Goal: Task Accomplishment & Management: Use online tool/utility

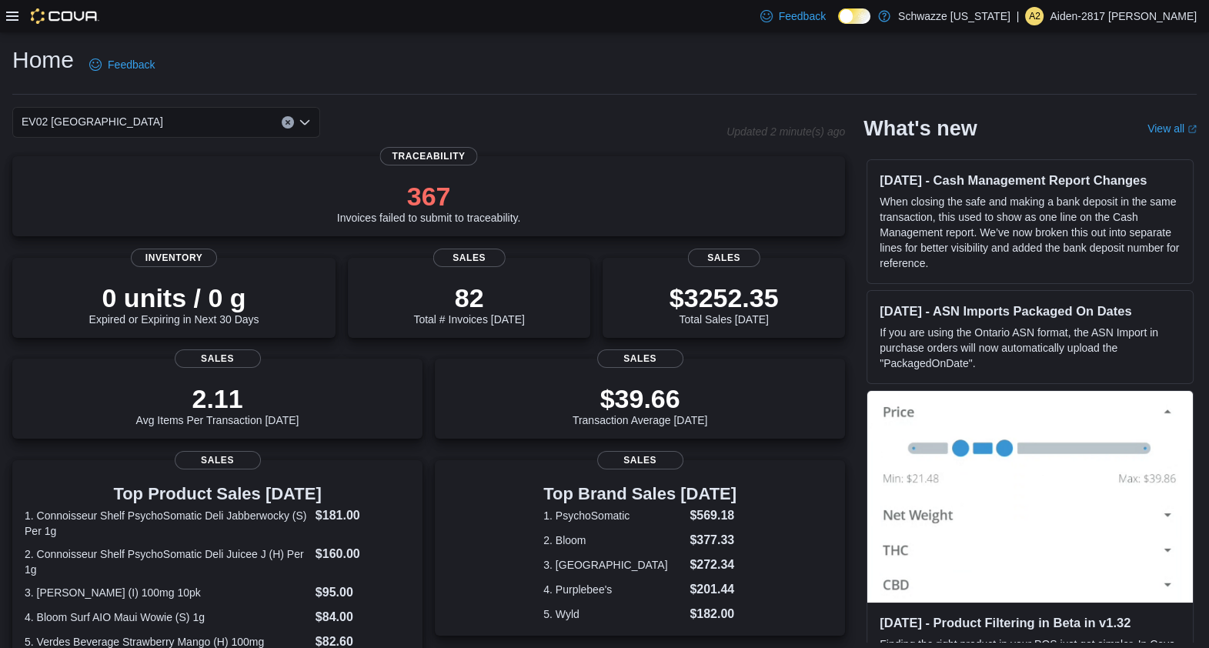
click at [12, 22] on icon at bounding box center [12, 16] width 12 height 12
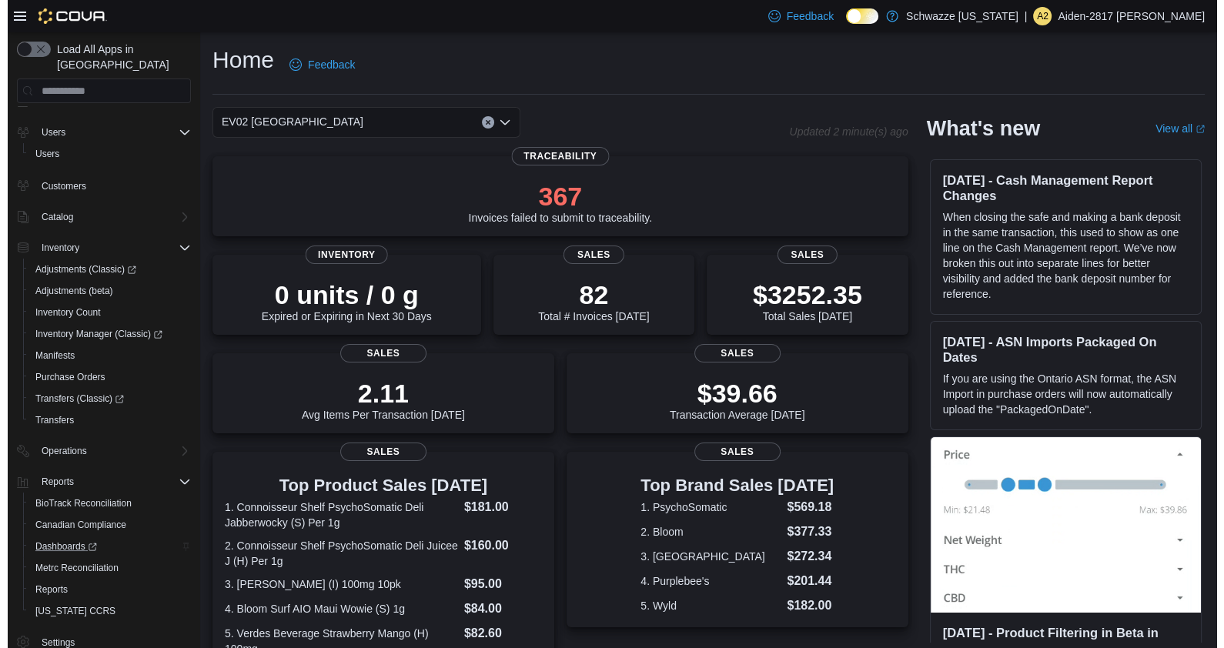
scroll to position [28, 0]
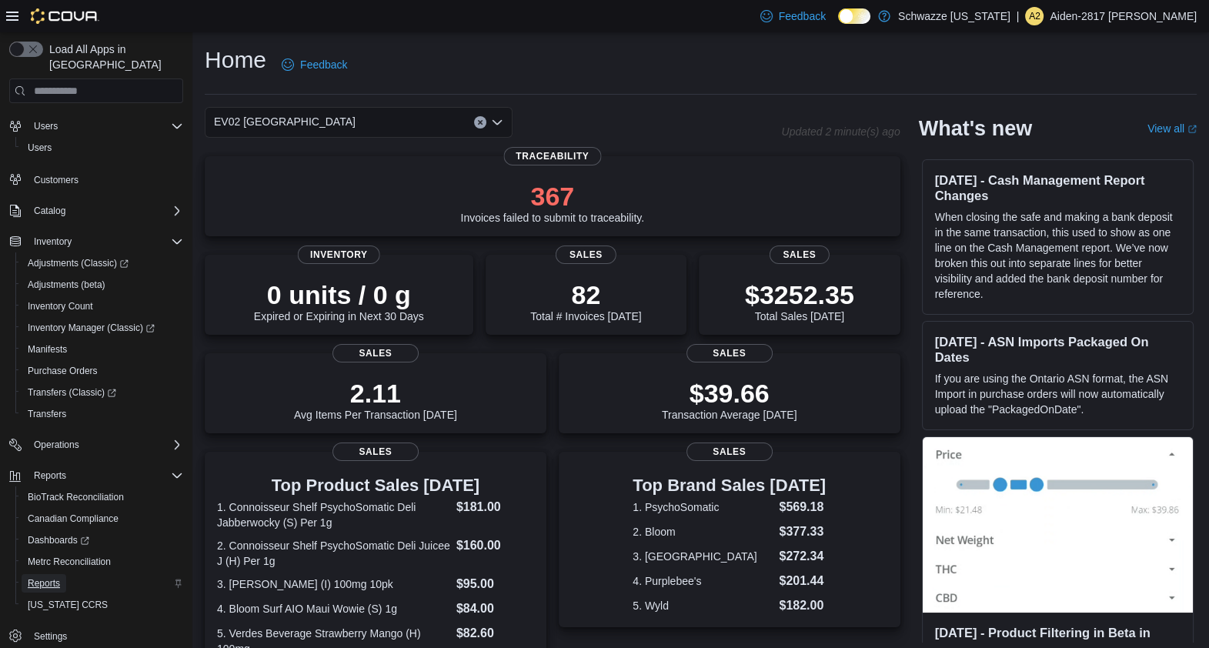
click at [59, 577] on span "Reports" at bounding box center [44, 583] width 32 height 12
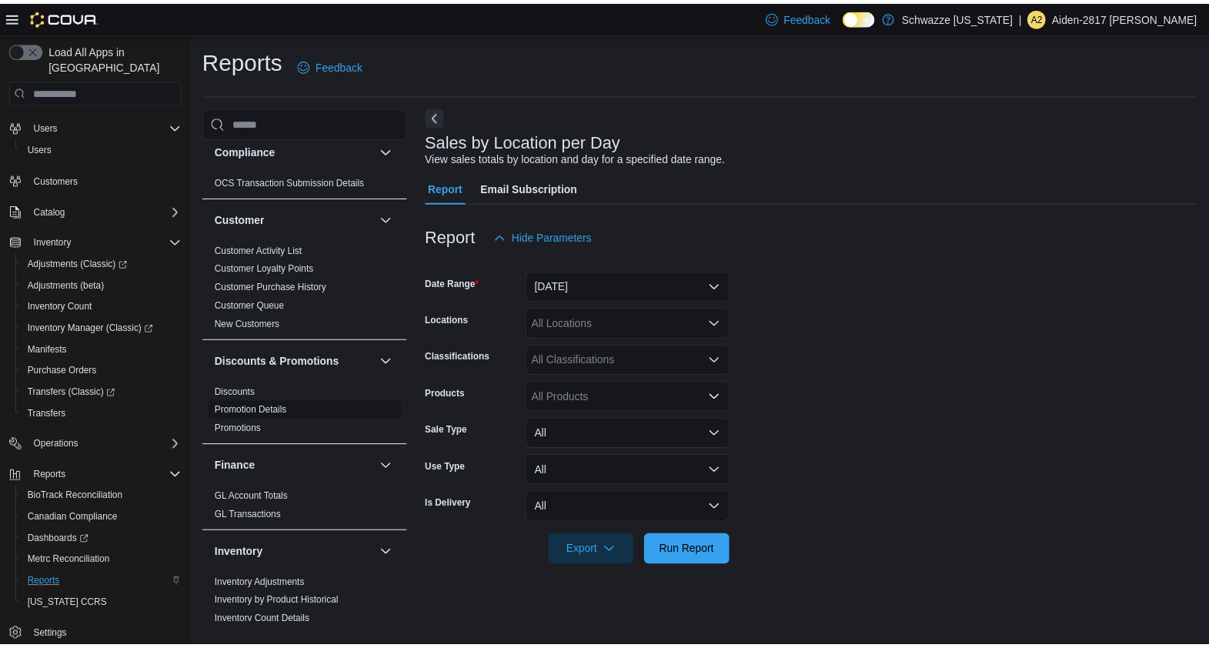
scroll to position [192, 0]
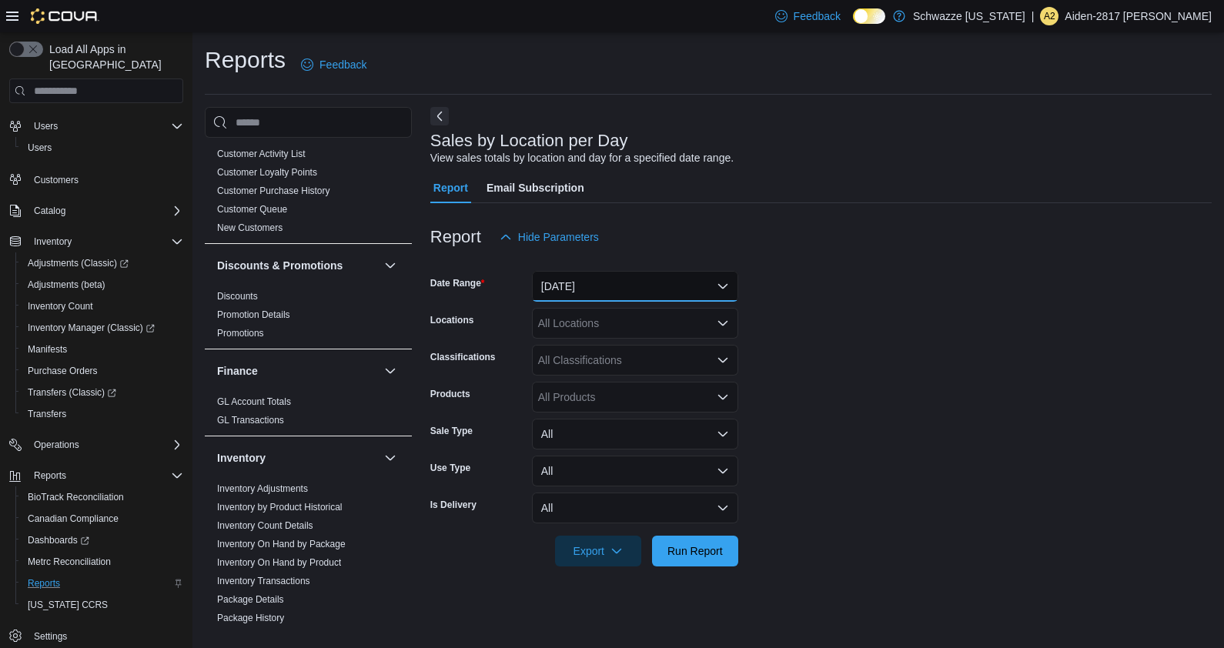
click at [614, 288] on button "[DATE]" at bounding box center [635, 286] width 206 height 31
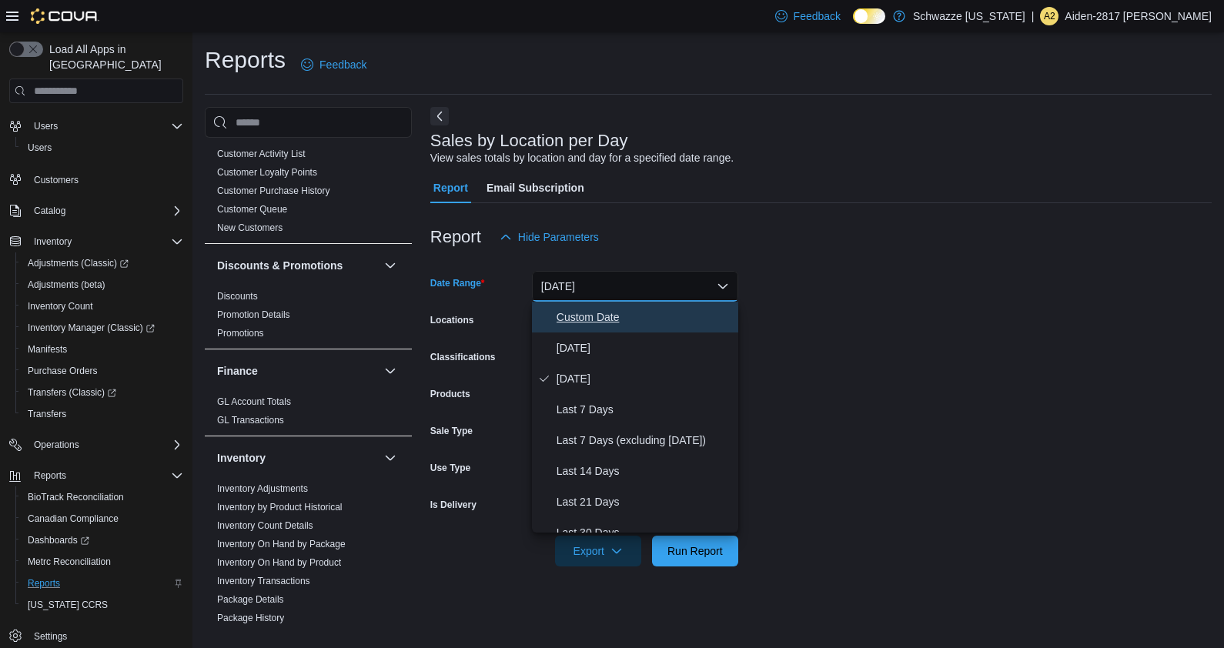
click at [618, 315] on span "Custom Date" at bounding box center [645, 317] width 176 height 18
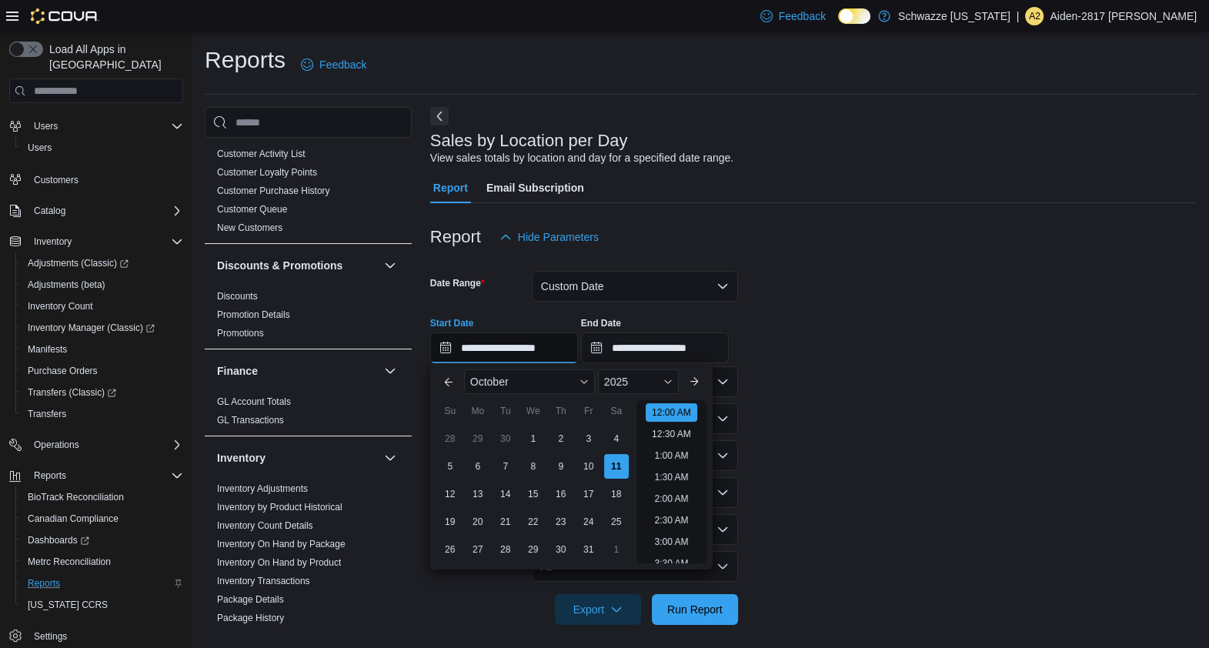
click at [512, 351] on input "**********" at bounding box center [504, 348] width 148 height 31
click at [455, 459] on div "5" at bounding box center [449, 466] width 27 height 27
type input "**********"
click at [905, 504] on form "**********" at bounding box center [813, 438] width 767 height 373
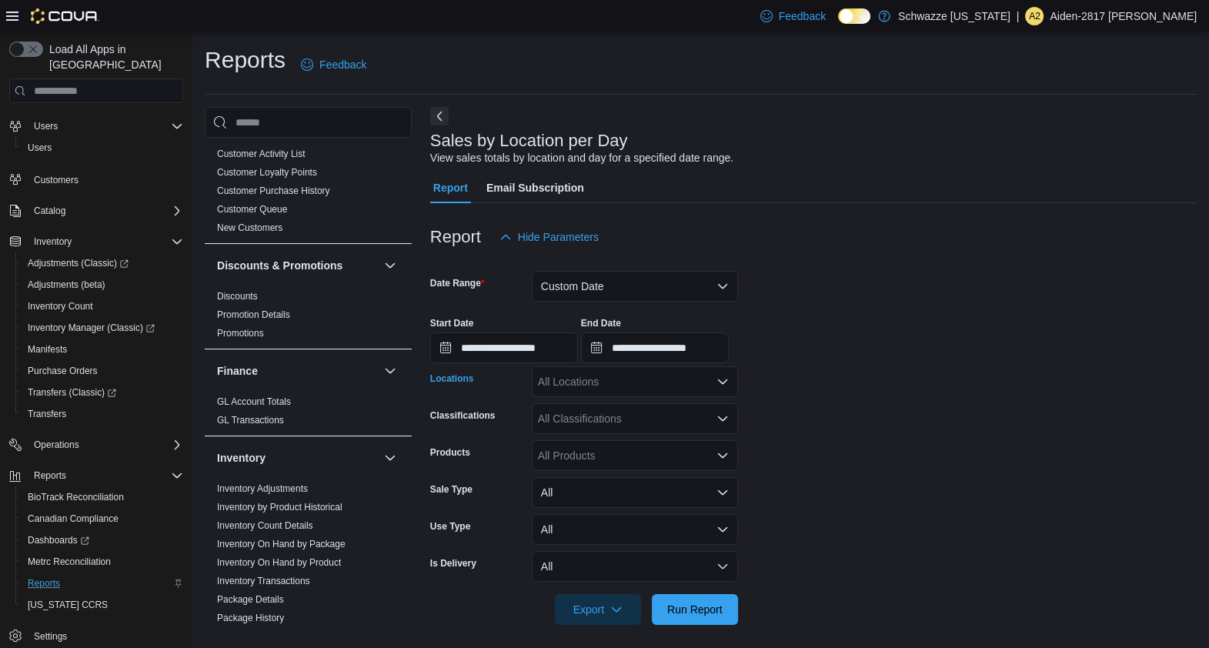
click at [689, 387] on div "All Locations" at bounding box center [635, 381] width 206 height 31
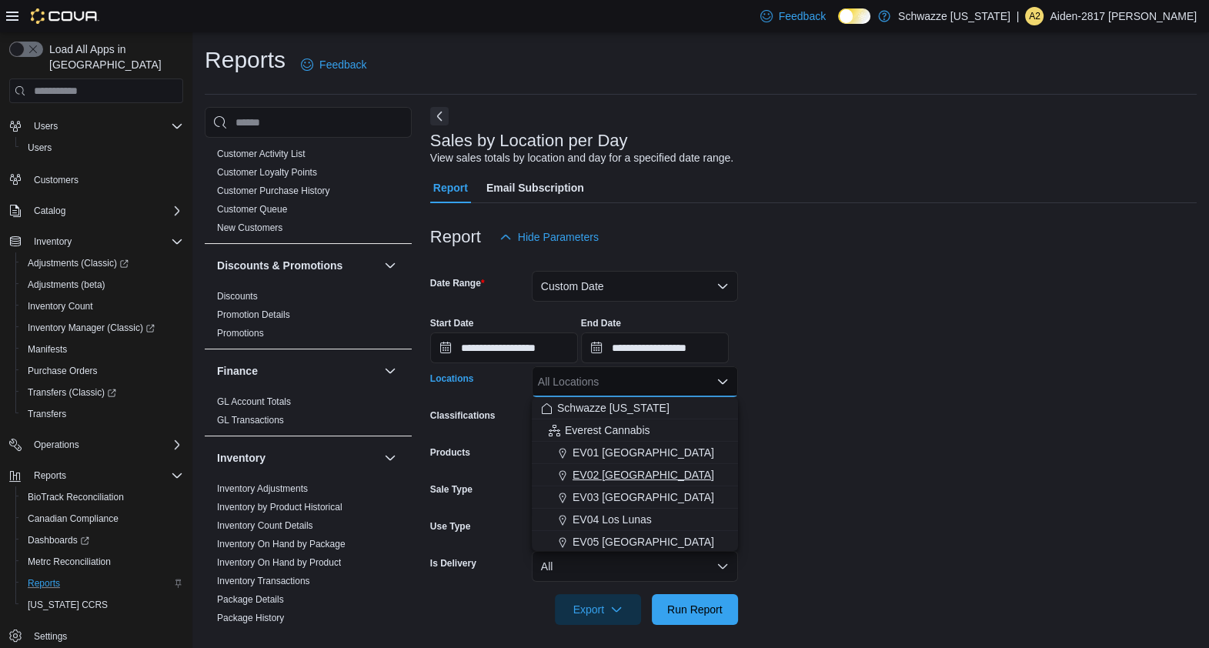
click at [641, 467] on span "EV02 [GEOGRAPHIC_DATA]" at bounding box center [644, 474] width 142 height 15
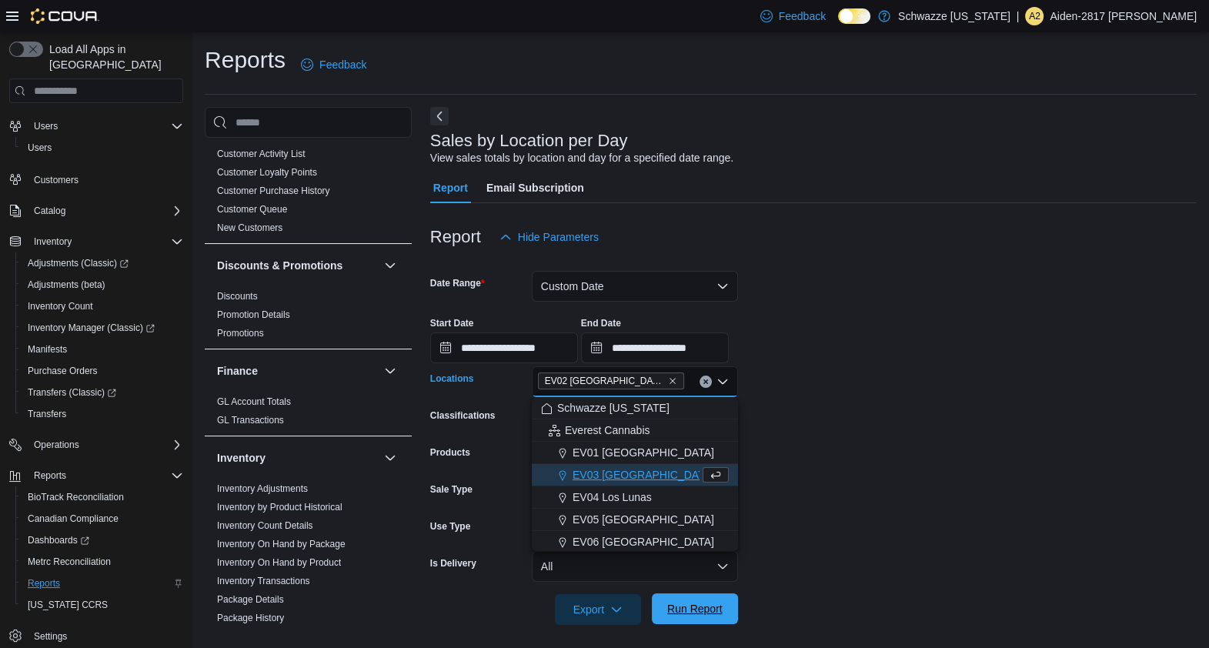
click at [707, 622] on span "Run Report" at bounding box center [695, 608] width 68 height 31
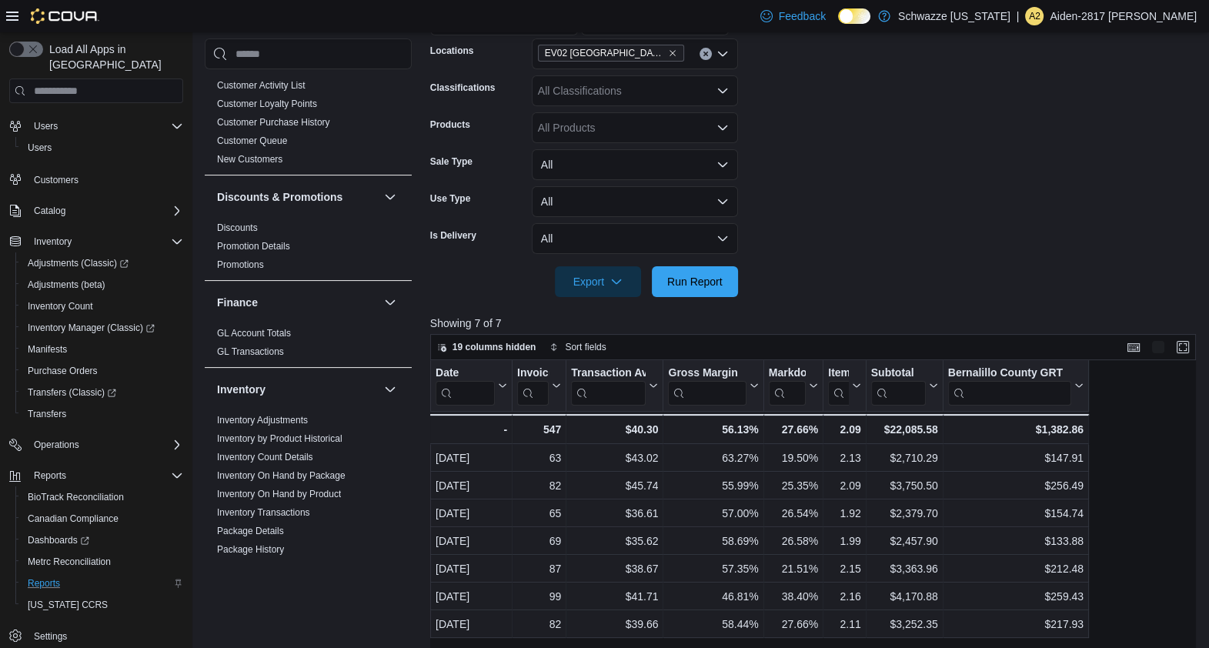
scroll to position [481, 0]
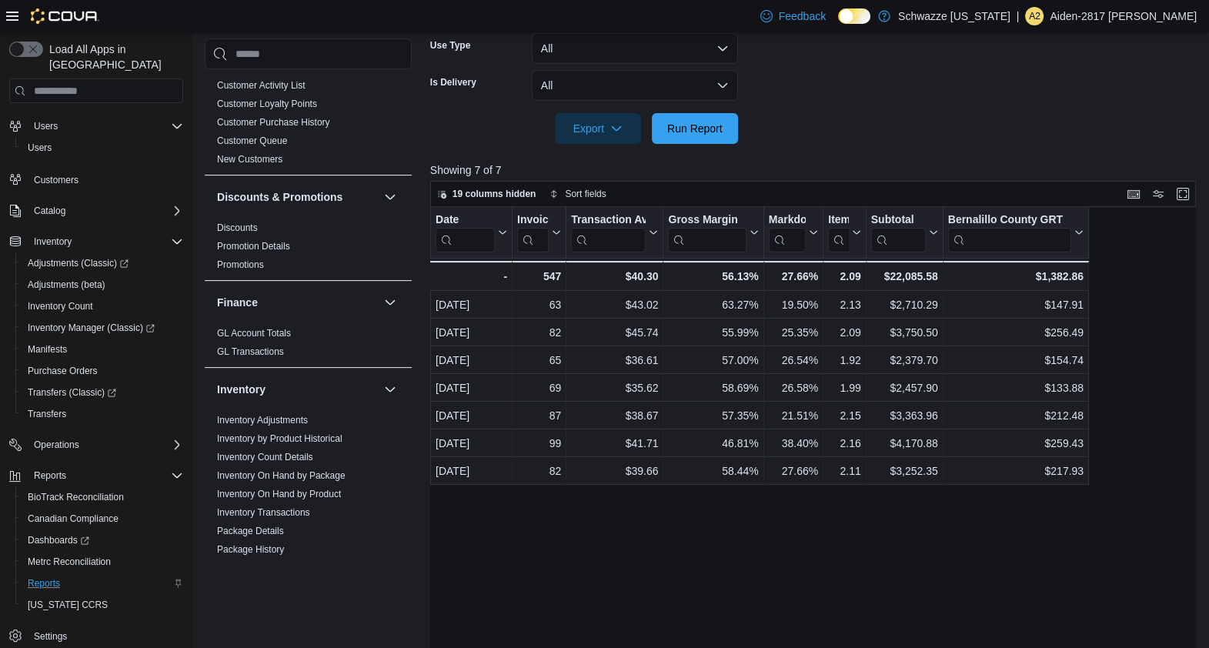
click at [754, 553] on div "Date Click to view column header actions Invoices Sold Click to view column hea…" at bounding box center [817, 453] width 774 height 493
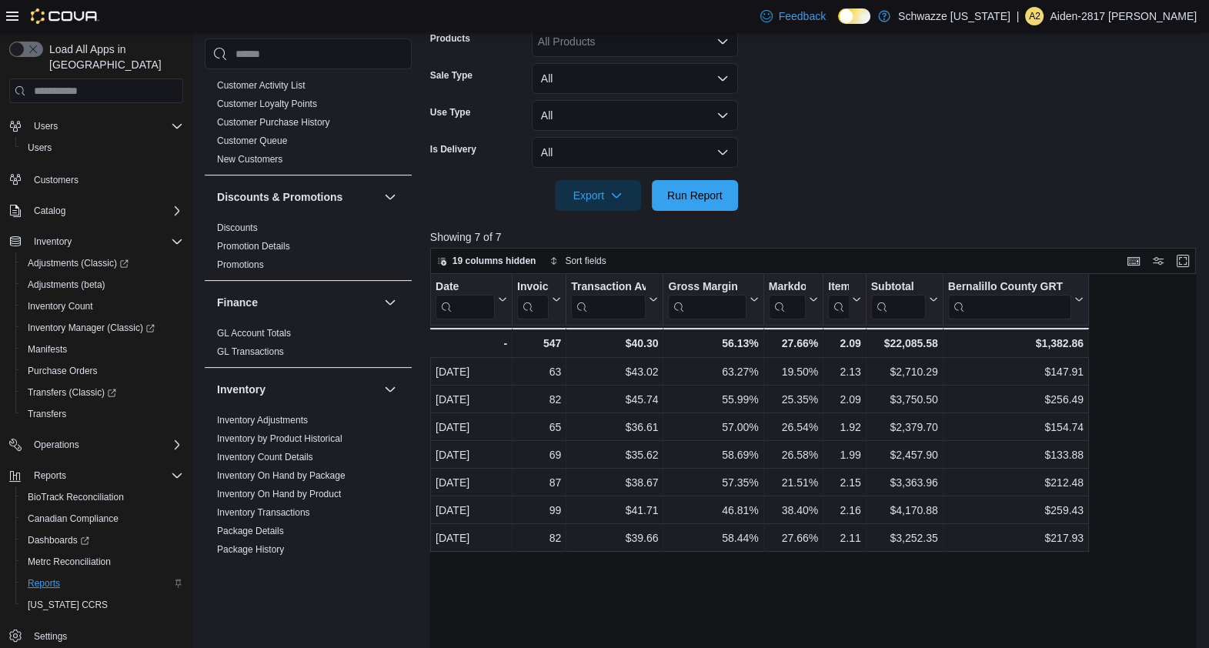
scroll to position [384, 0]
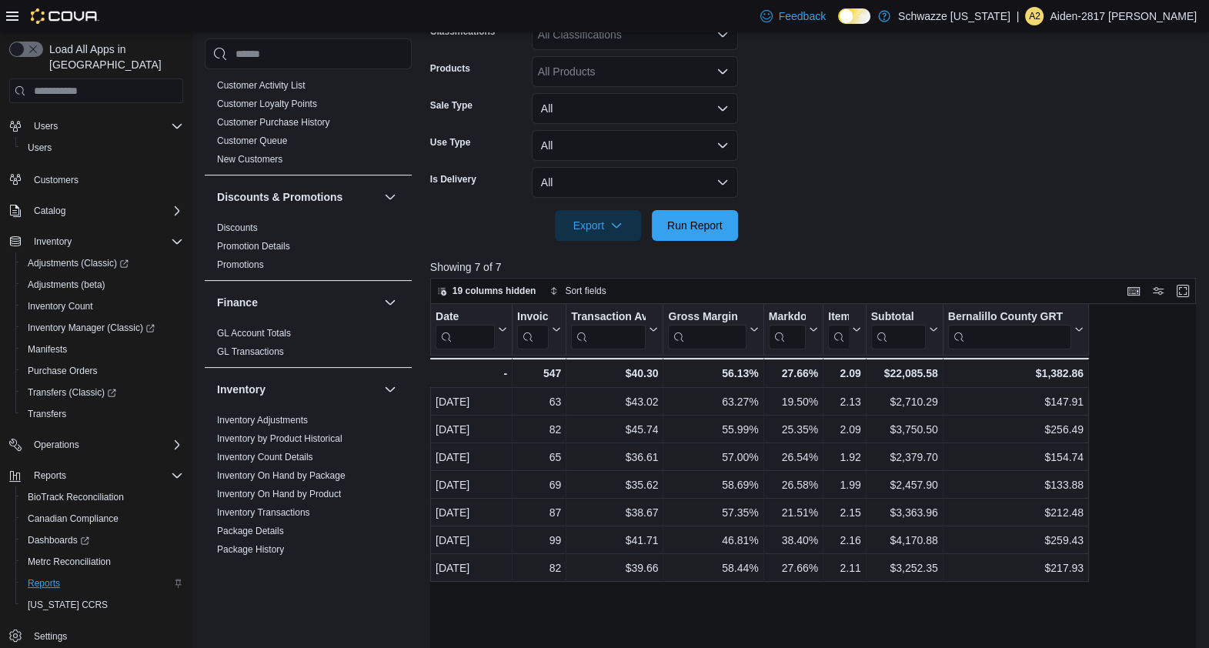
click at [14, 12] on icon at bounding box center [12, 16] width 12 height 12
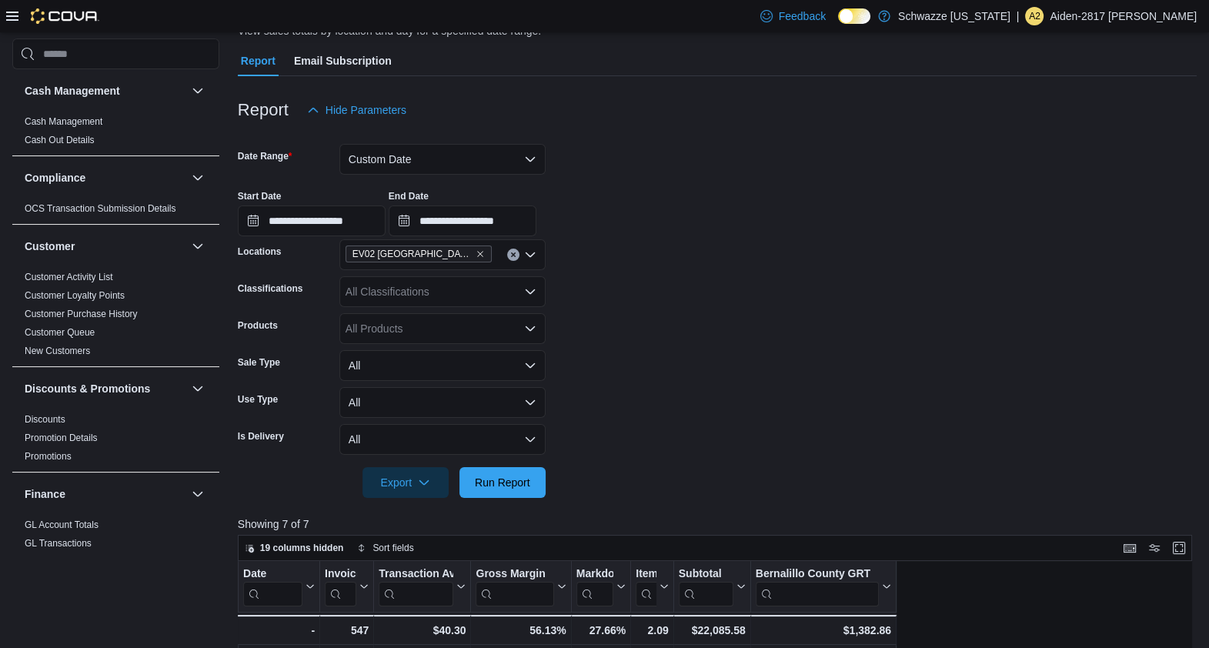
scroll to position [95, 0]
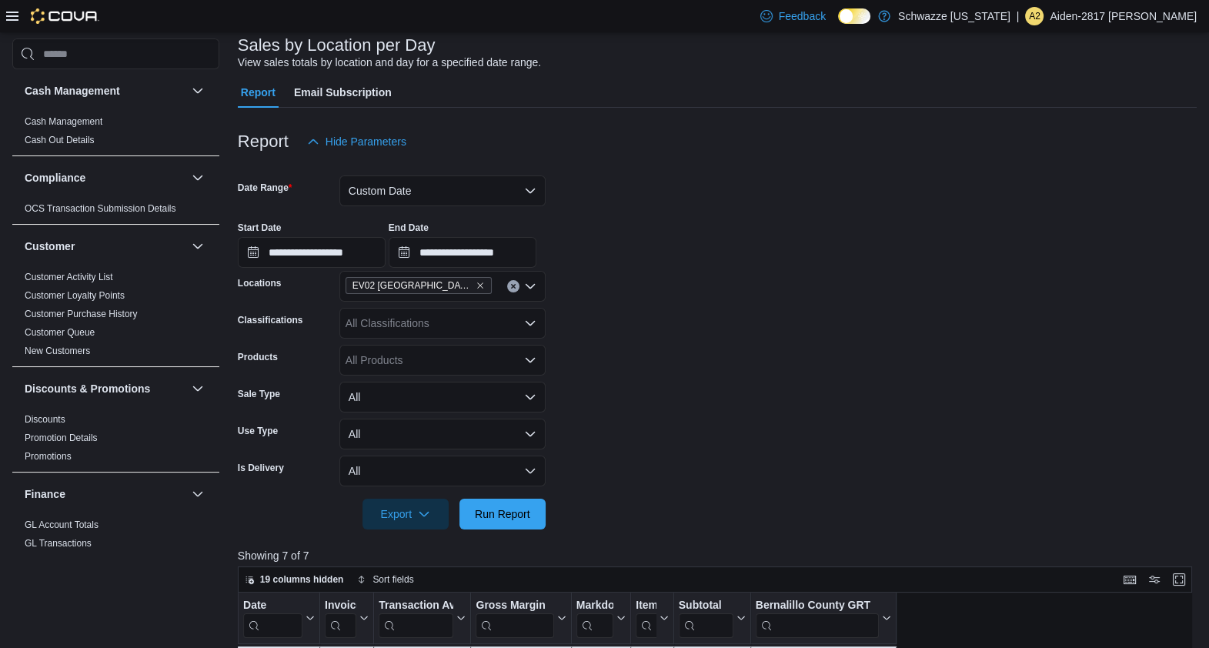
click at [12, 15] on icon at bounding box center [12, 16] width 12 height 12
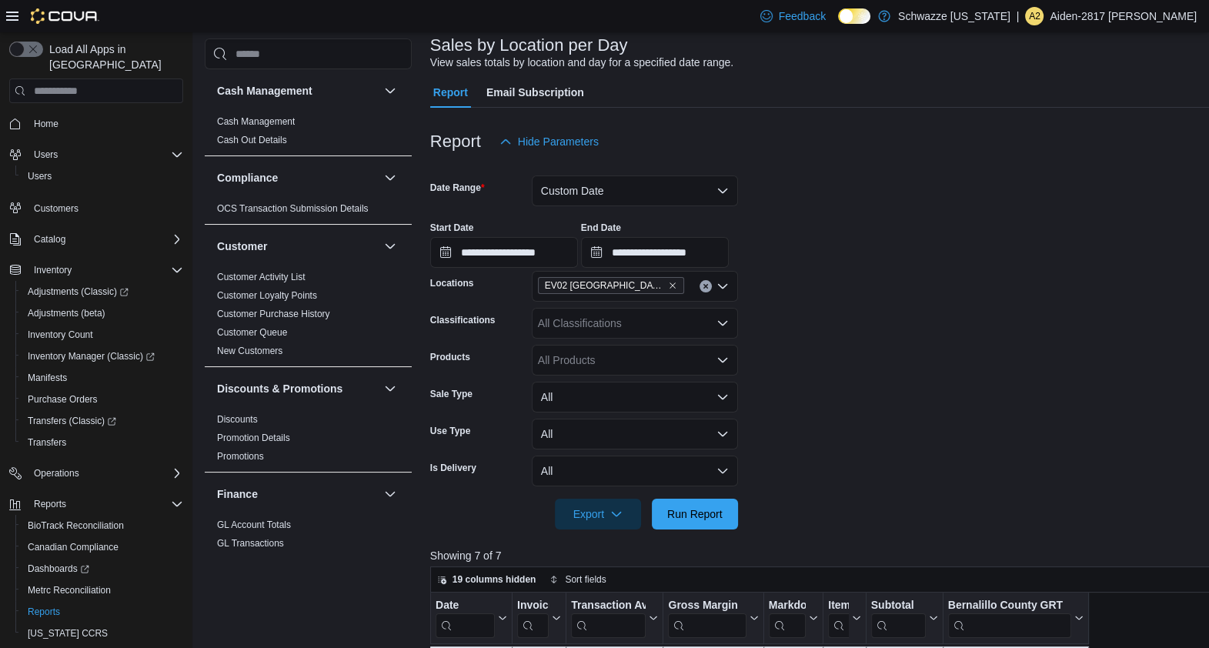
click at [12, 15] on icon at bounding box center [12, 16] width 12 height 12
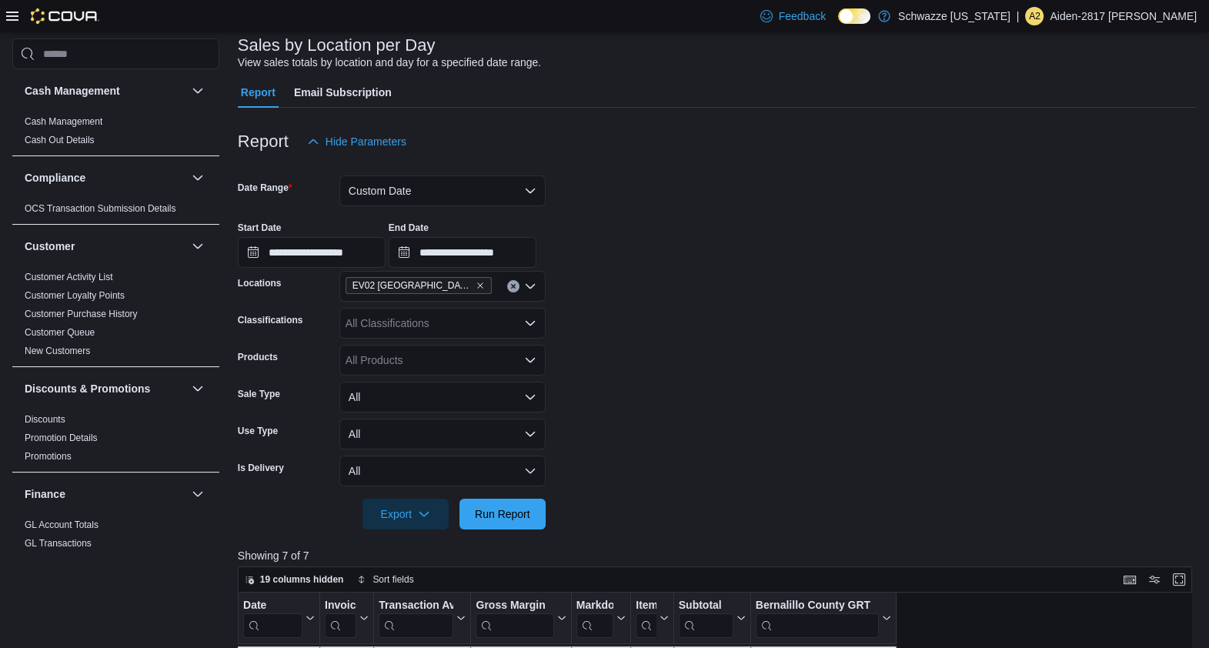
click at [12, 16] on icon at bounding box center [12, 16] width 12 height 9
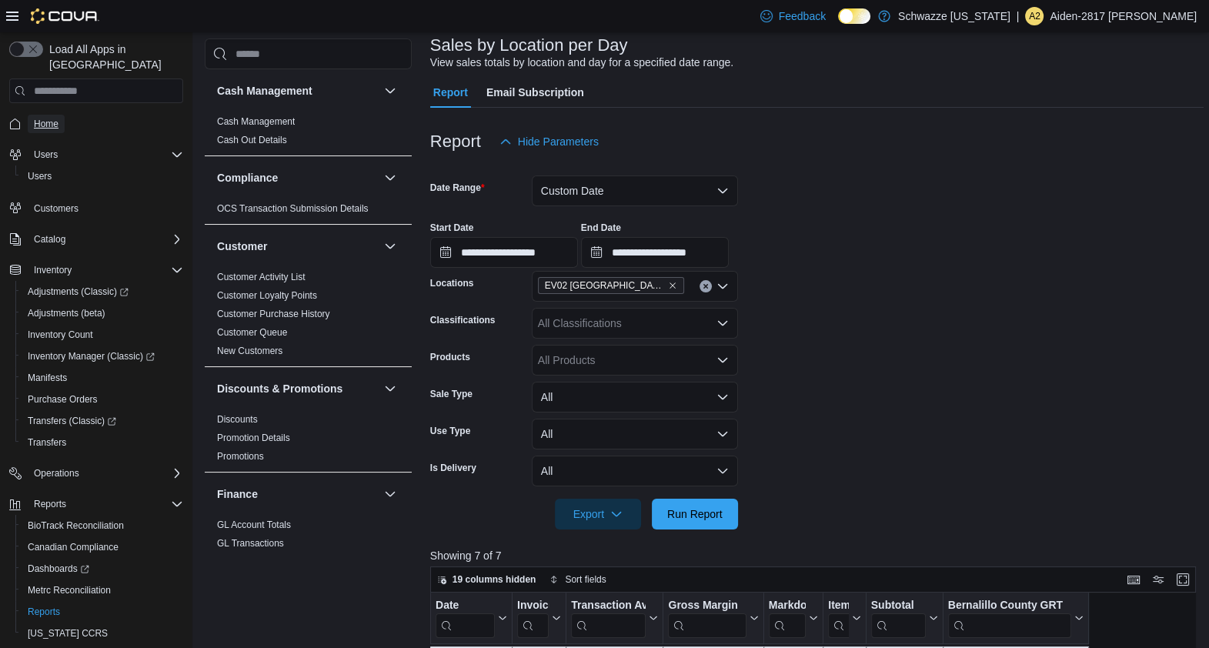
click at [50, 118] on span "Home" at bounding box center [46, 124] width 25 height 12
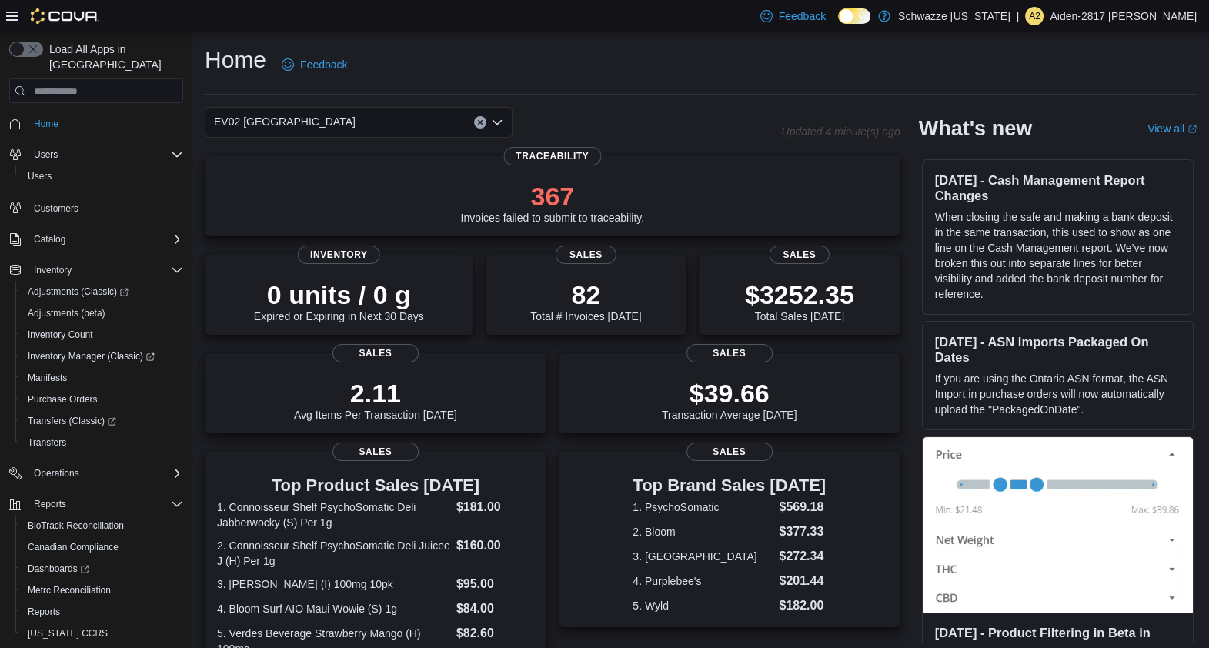
click at [501, 118] on icon "Open list of options" at bounding box center [497, 122] width 12 height 12
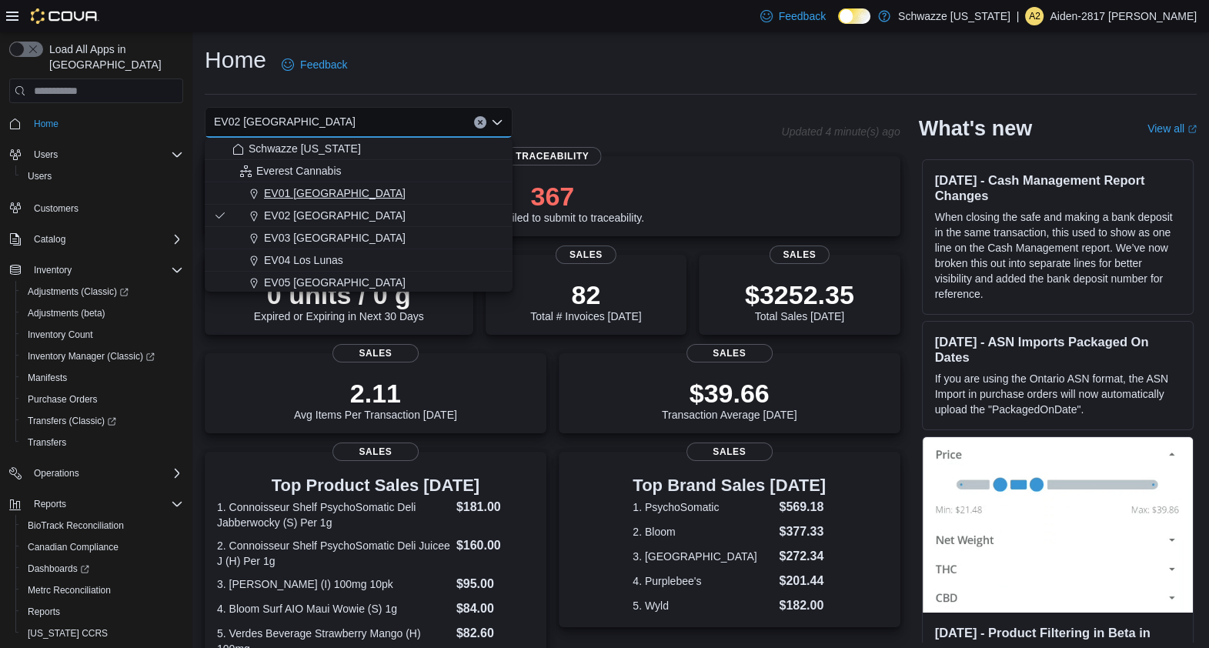
click at [361, 186] on div "EV01 [GEOGRAPHIC_DATA]" at bounding box center [367, 193] width 271 height 15
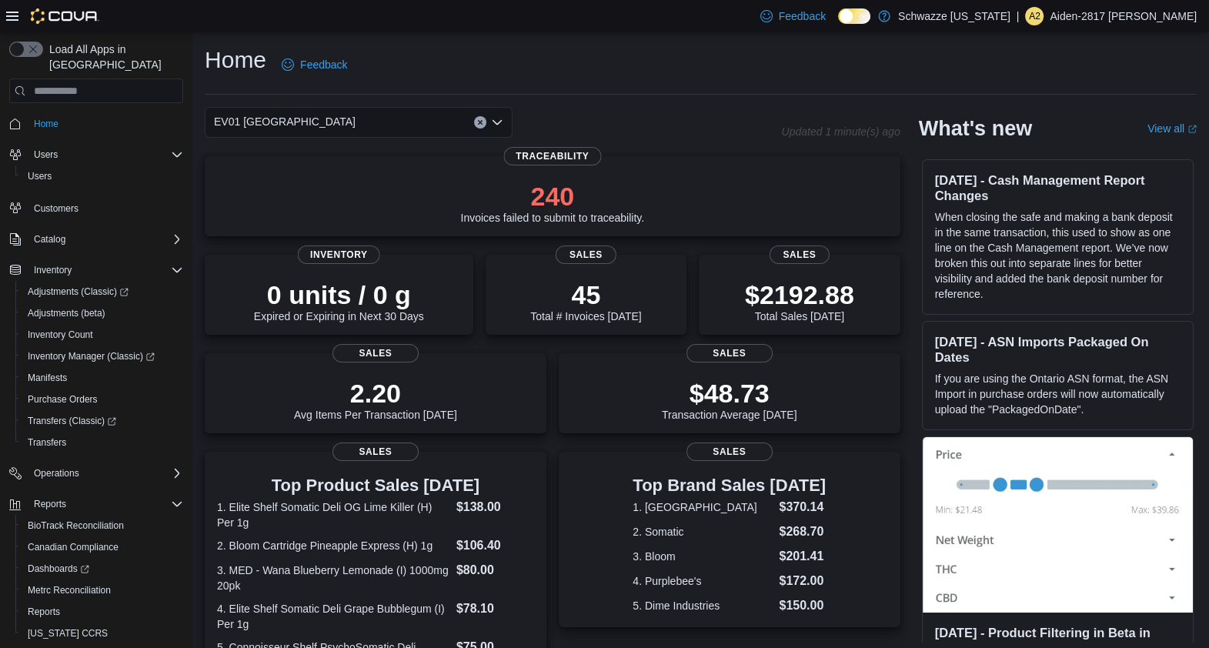
click at [482, 48] on div "Home Feedback" at bounding box center [701, 65] width 992 height 40
click at [498, 125] on icon "Open list of options" at bounding box center [497, 122] width 12 height 12
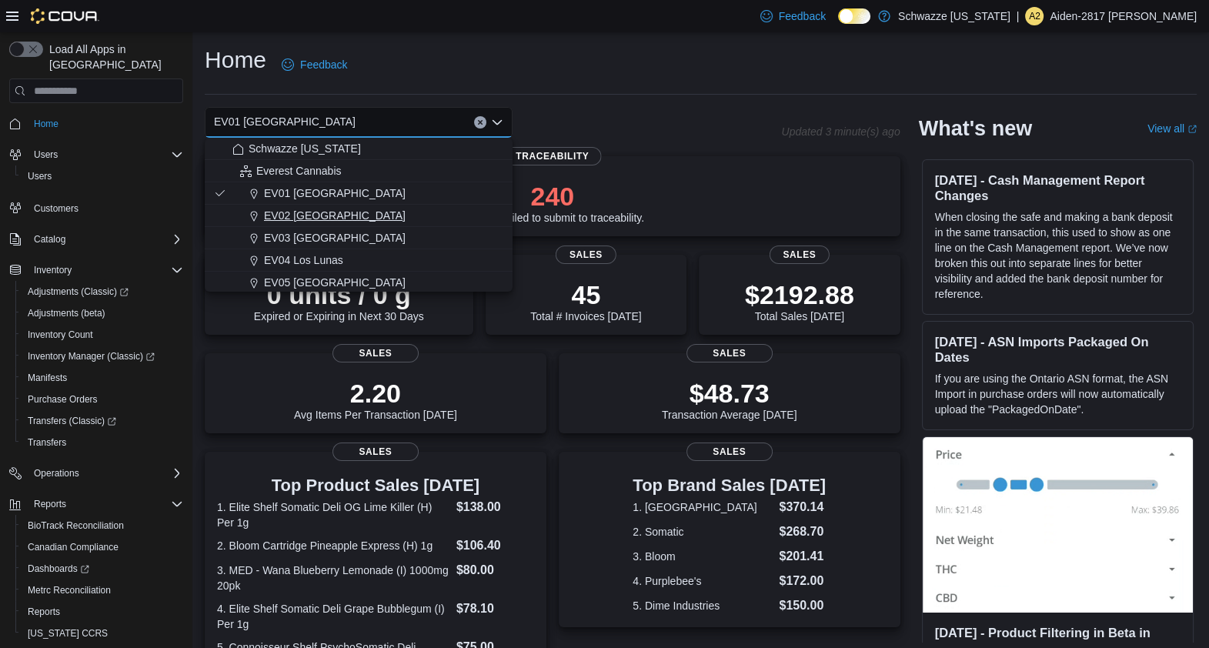
click at [368, 217] on div "EV02 [GEOGRAPHIC_DATA]" at bounding box center [367, 215] width 271 height 15
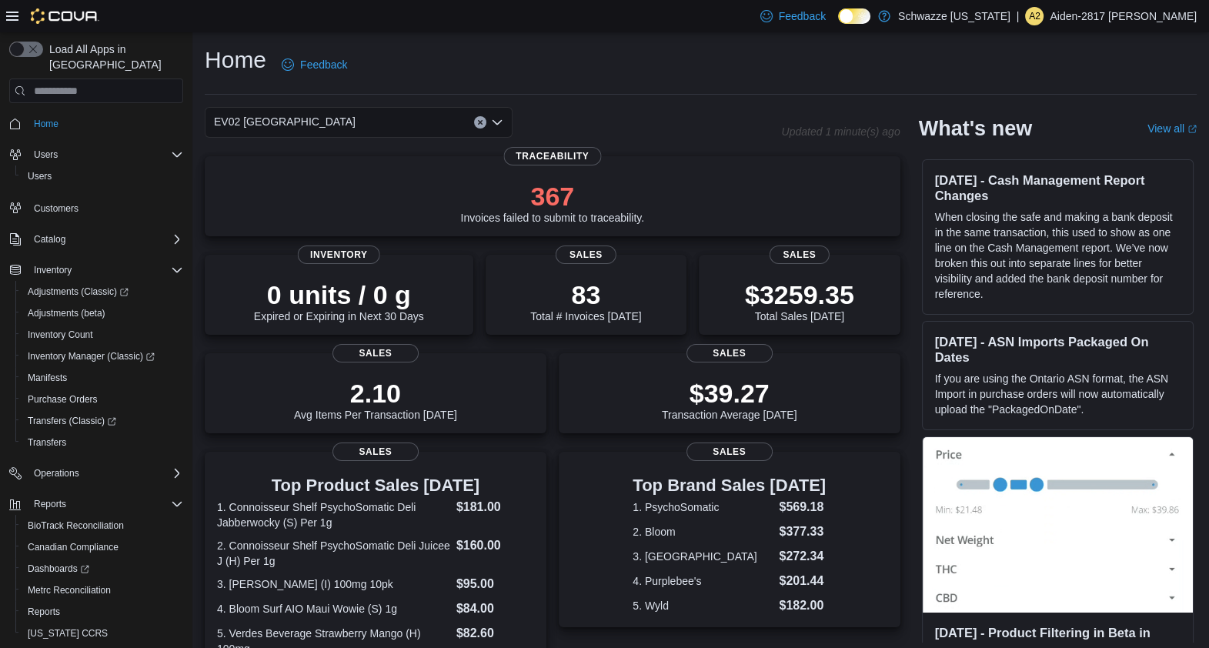
click at [500, 115] on div "EV02 [GEOGRAPHIC_DATA]" at bounding box center [359, 122] width 308 height 31
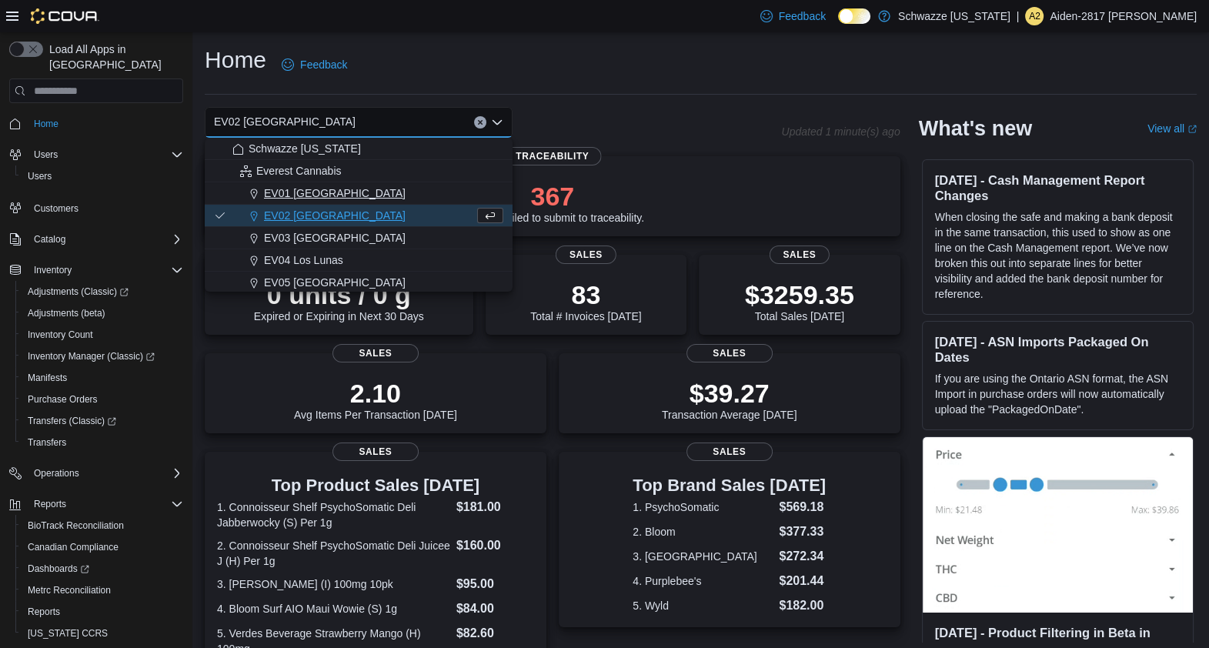
click at [339, 202] on button "EV01 [GEOGRAPHIC_DATA]" at bounding box center [359, 193] width 308 height 22
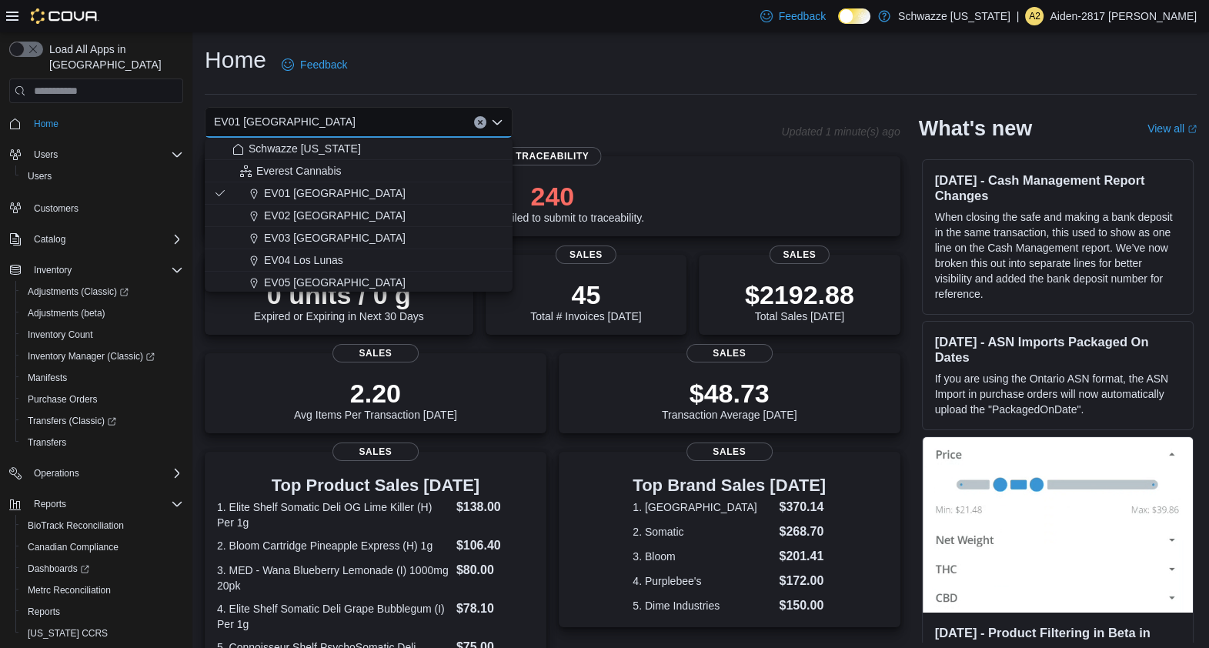
click at [630, 38] on div "Home Feedback EV01 [GEOGRAPHIC_DATA] box. Selected. EV01 [GEOGRAPHIC_DATA]. Pre…" at bounding box center [700, 528] width 1017 height 992
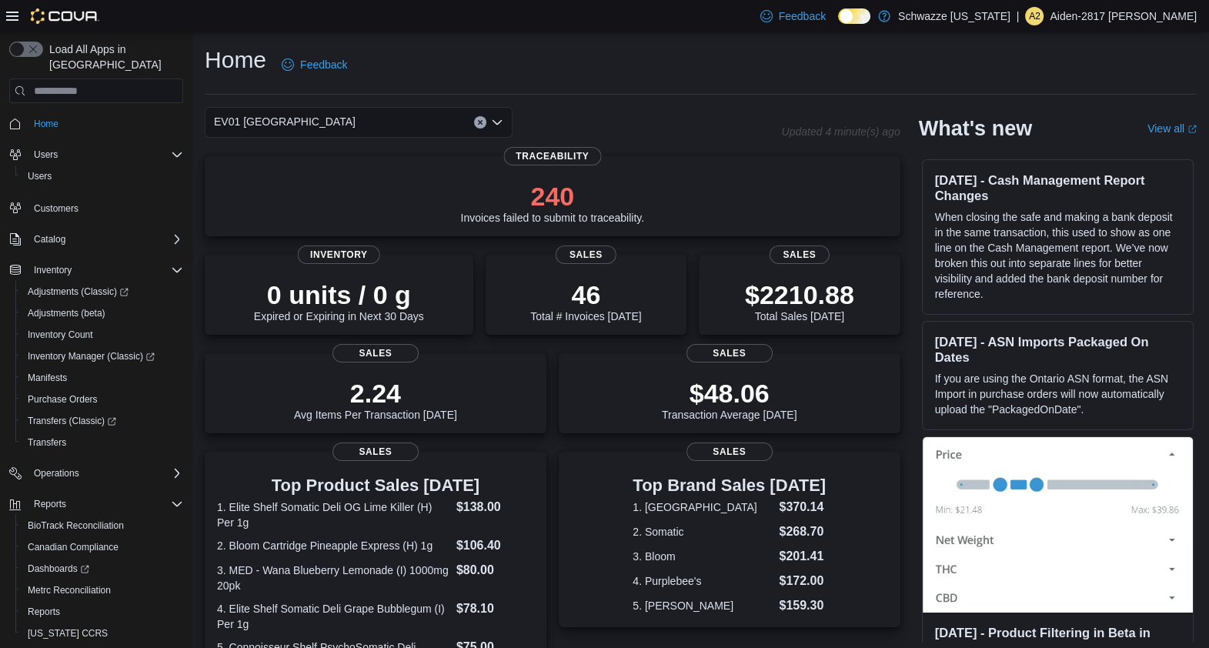
click at [356, 122] on div "EV01 [GEOGRAPHIC_DATA]" at bounding box center [359, 122] width 308 height 31
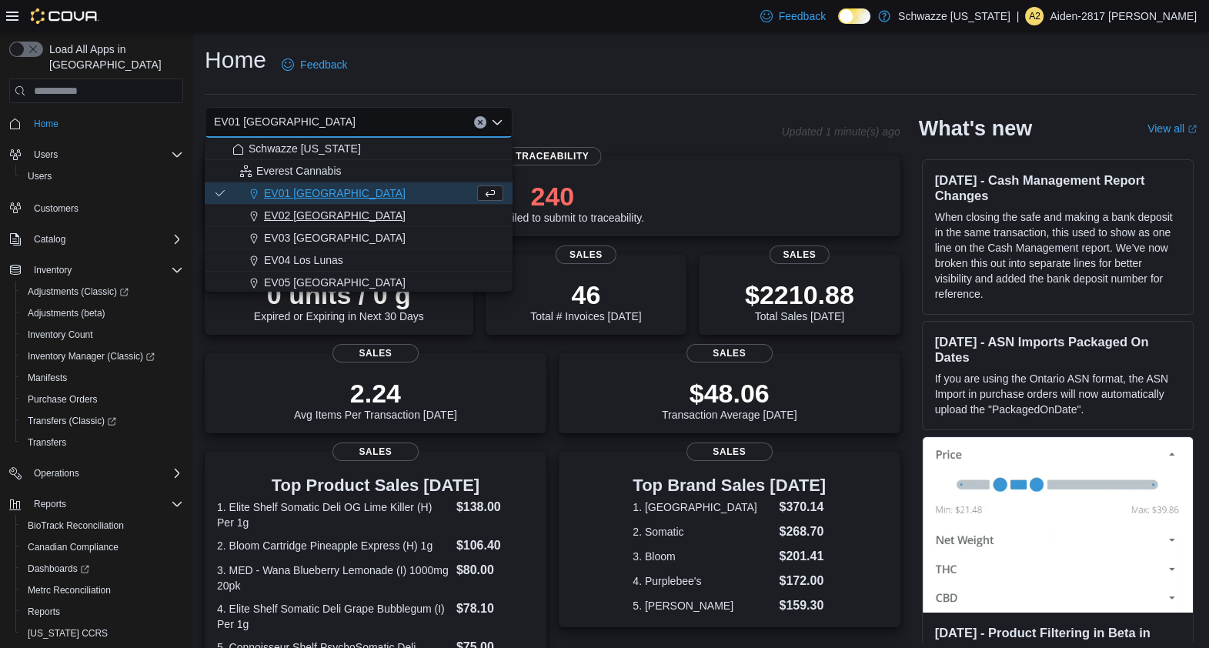
click at [346, 220] on span "EV02 [GEOGRAPHIC_DATA]" at bounding box center [335, 215] width 142 height 15
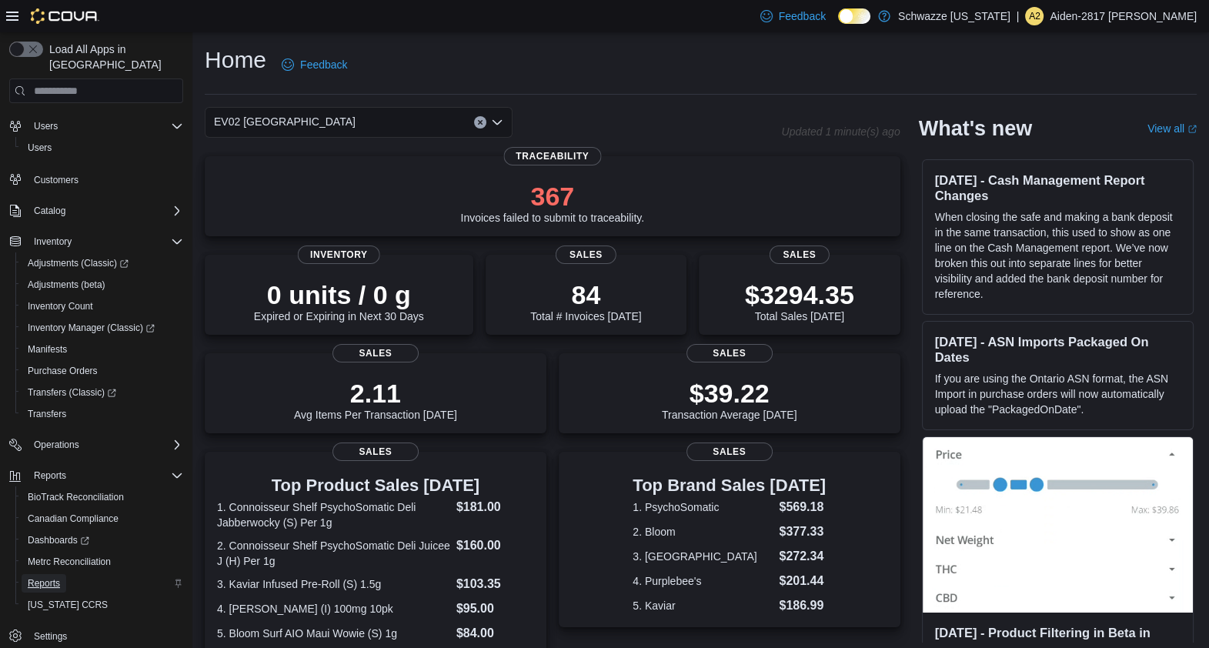
click at [65, 574] on link "Reports" at bounding box center [44, 583] width 45 height 18
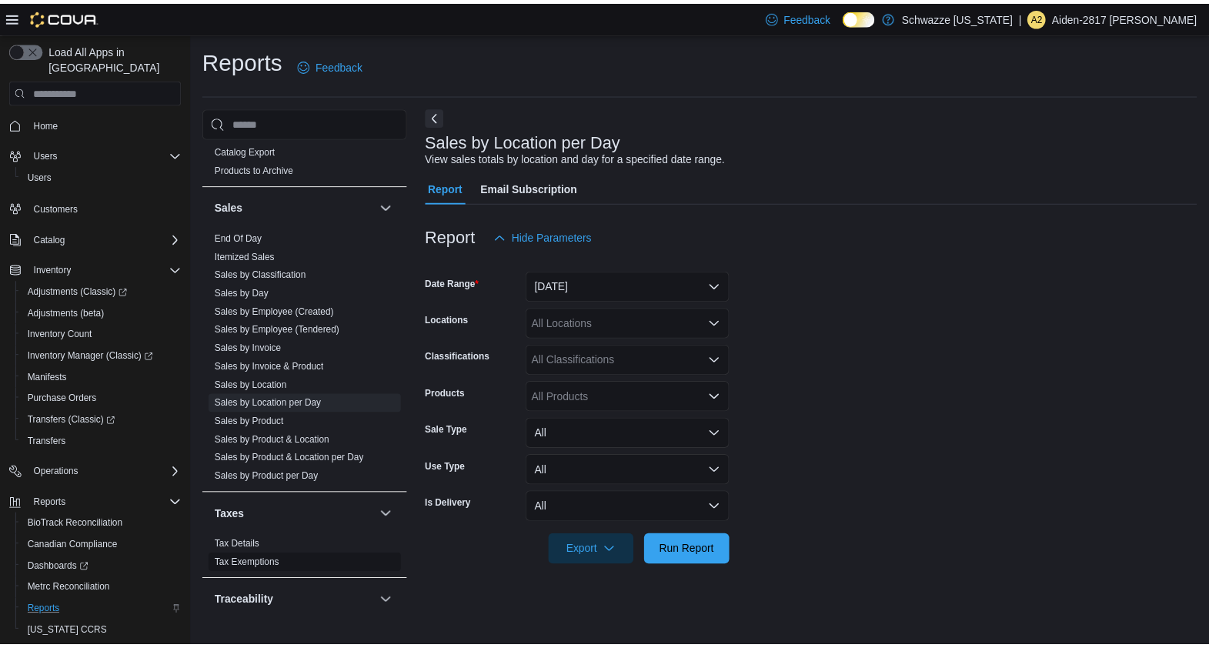
scroll to position [1039, 0]
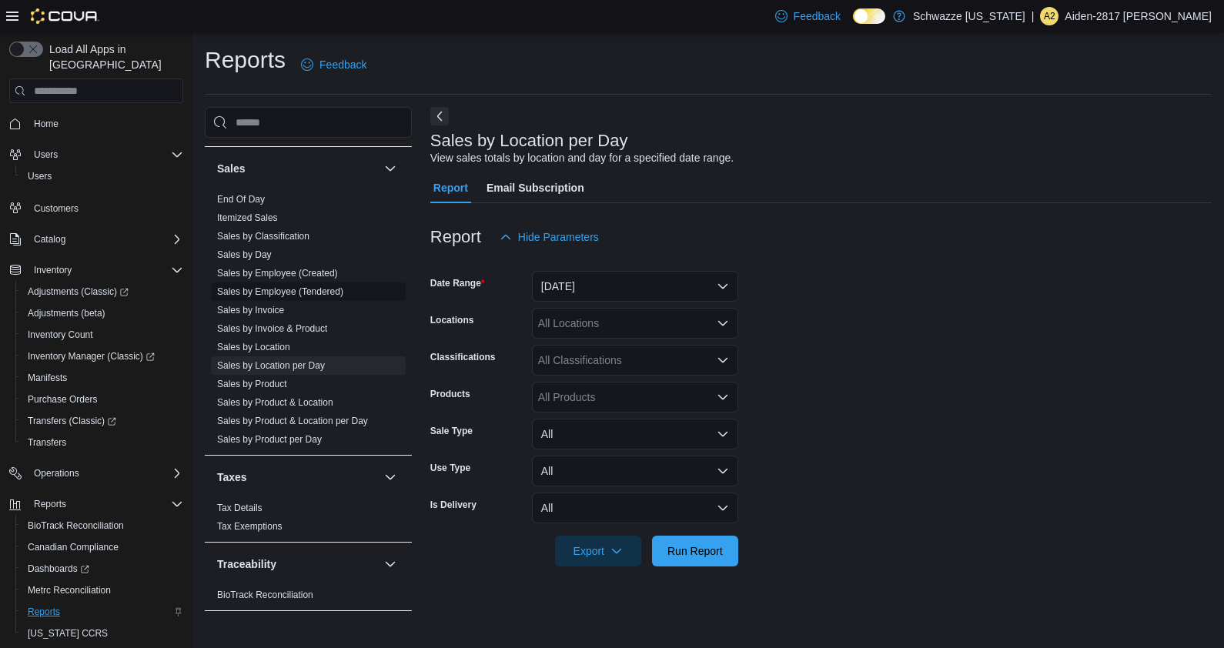
click at [336, 286] on link "Sales by Employee (Tendered)" at bounding box center [280, 291] width 126 height 11
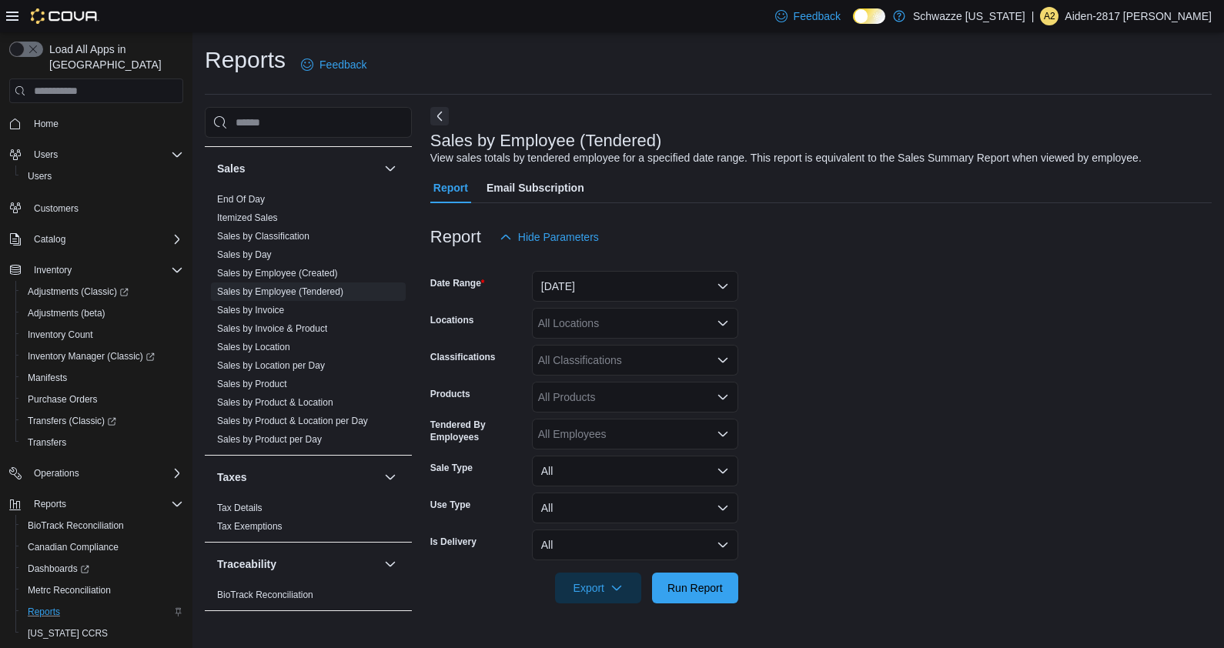
click at [6, 12] on icon at bounding box center [12, 16] width 12 height 12
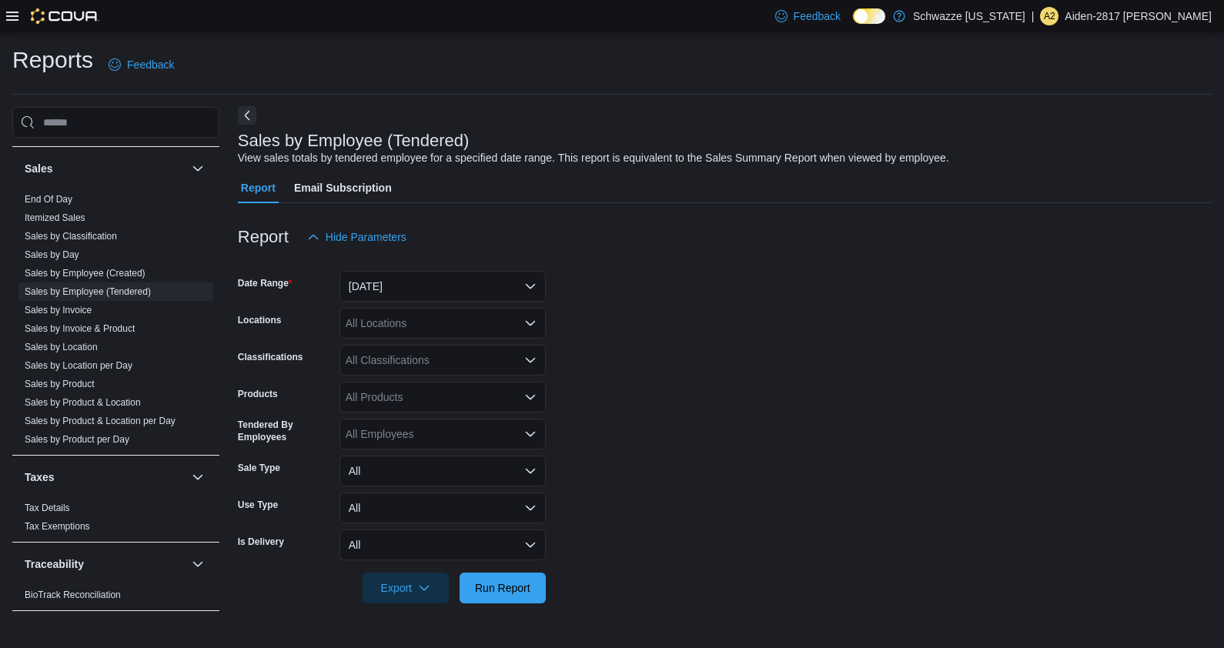
click at [250, 115] on button "Next" at bounding box center [247, 115] width 18 height 18
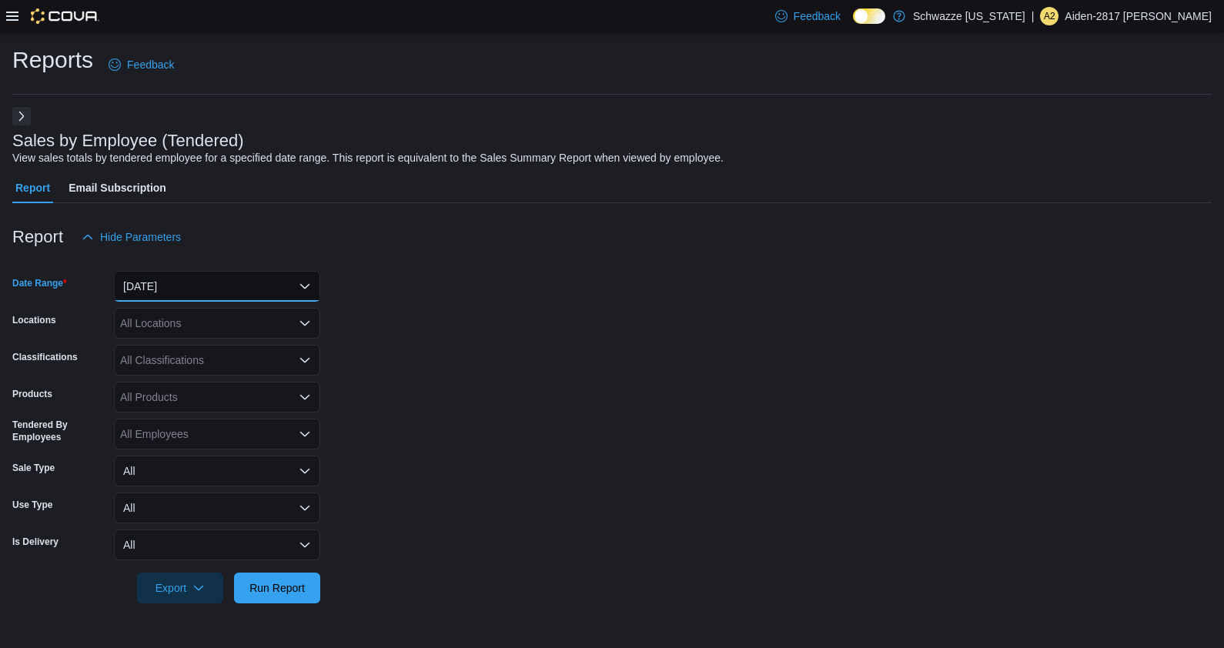
click at [217, 289] on button "[DATE]" at bounding box center [217, 286] width 206 height 31
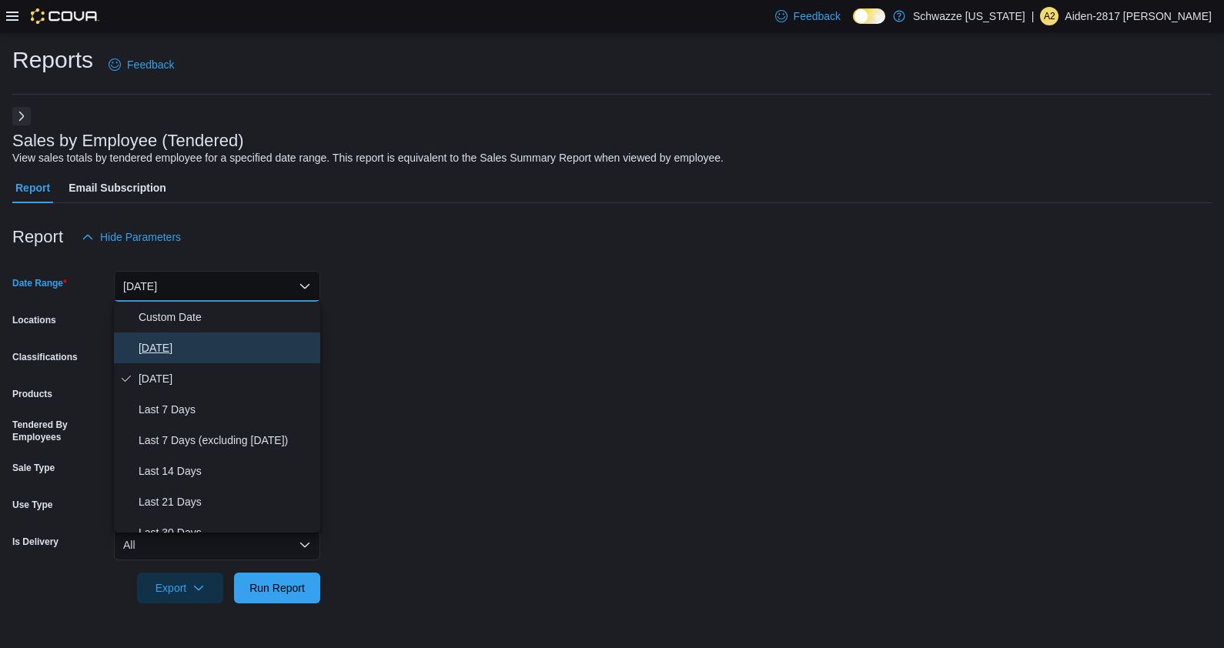
click at [208, 353] on span "[DATE]" at bounding box center [227, 348] width 176 height 18
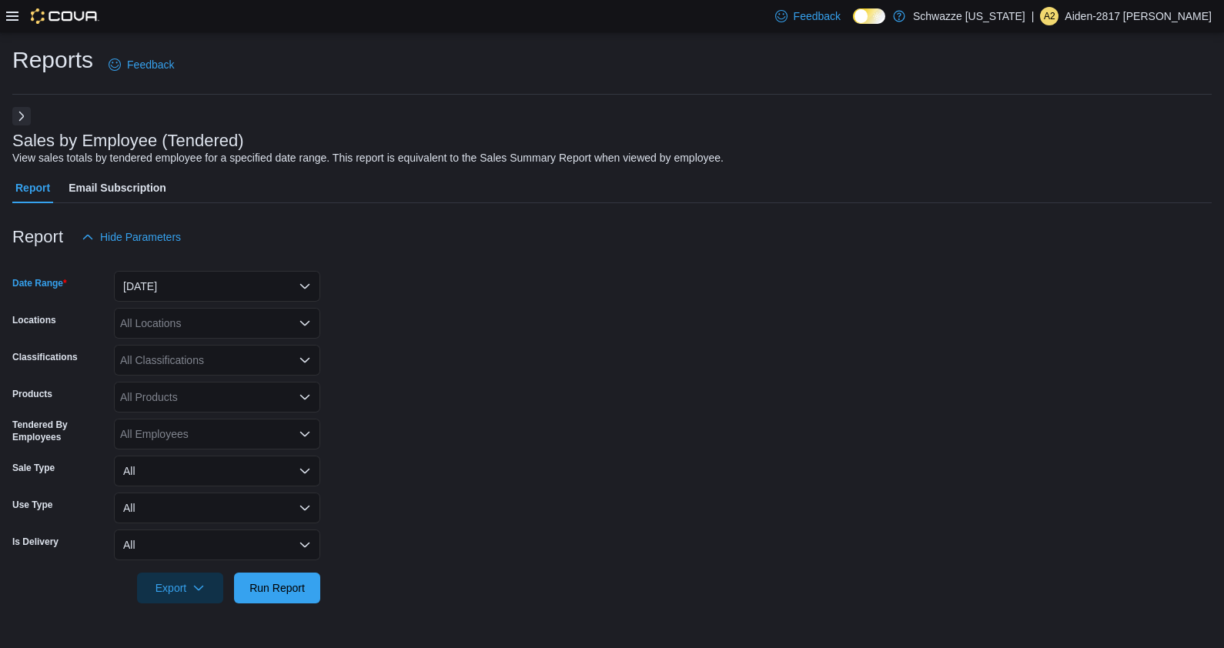
click at [248, 318] on div "All Locations" at bounding box center [217, 323] width 206 height 31
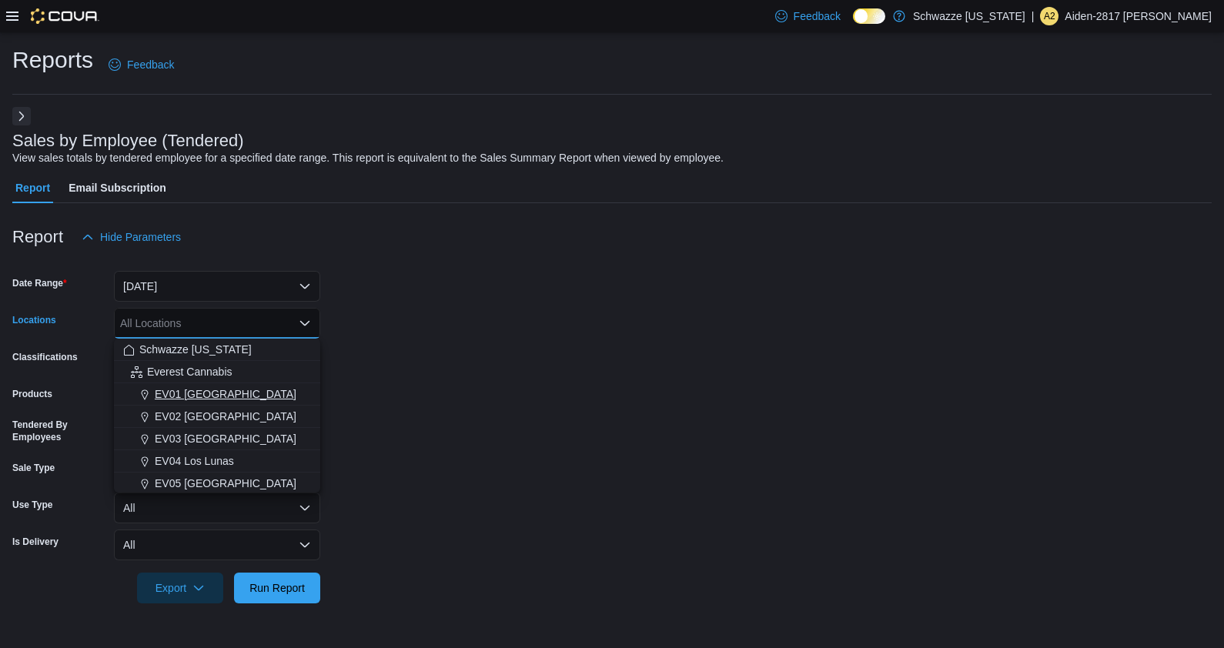
drag, startPoint x: 216, startPoint y: 390, endPoint x: 204, endPoint y: 393, distance: 12.0
click at [204, 393] on span "EV01 [GEOGRAPHIC_DATA]" at bounding box center [226, 393] width 142 height 15
click at [366, 324] on form "Date Range [DATE] Locations [GEOGRAPHIC_DATA] [GEOGRAPHIC_DATA] box. Selected. …" at bounding box center [611, 427] width 1199 height 351
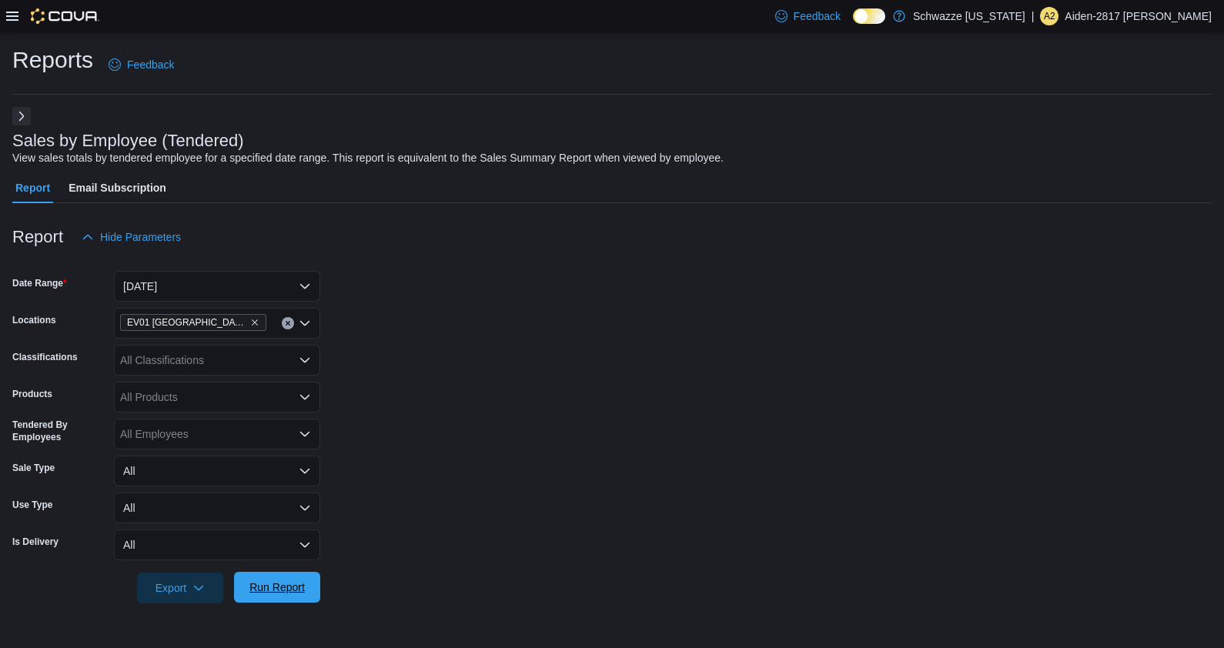
click at [275, 582] on span "Run Report" at bounding box center [276, 587] width 55 height 15
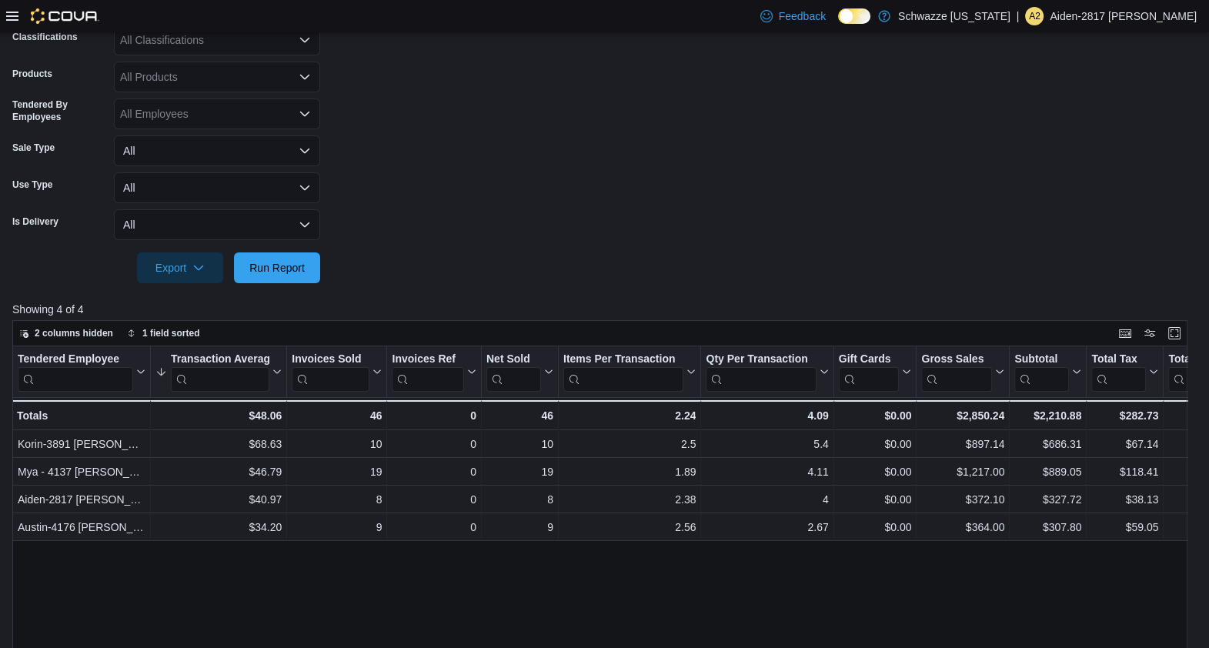
scroll to position [138, 0]
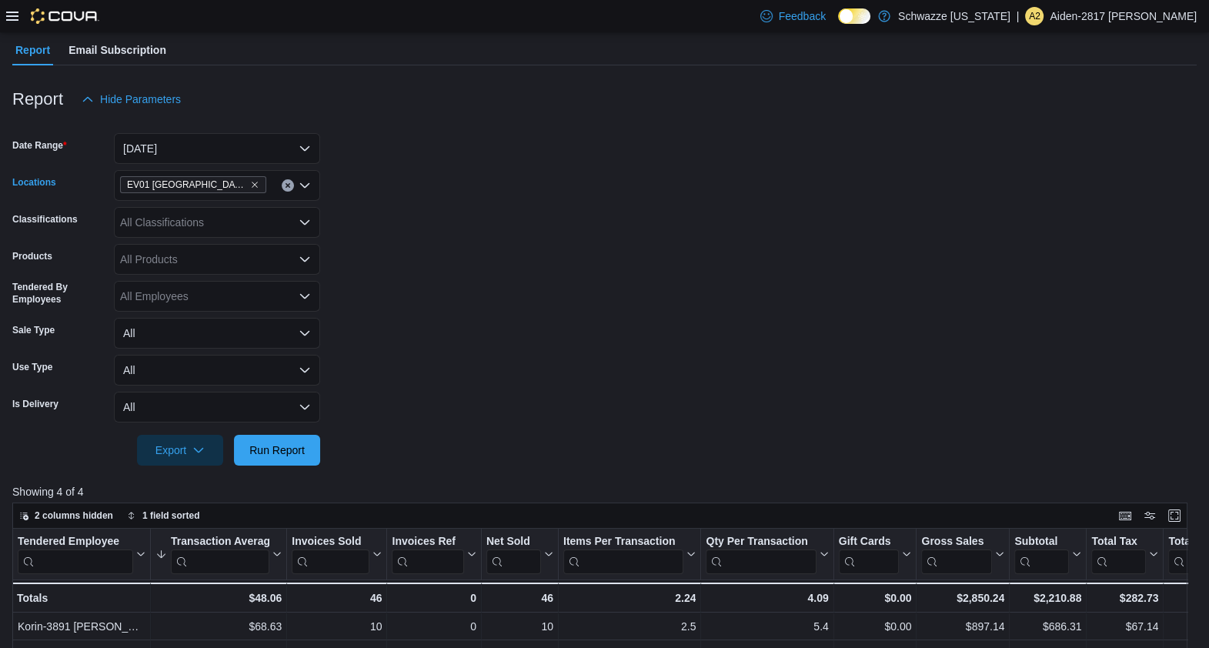
click at [288, 184] on icon "Clear input" at bounding box center [288, 185] width 6 height 6
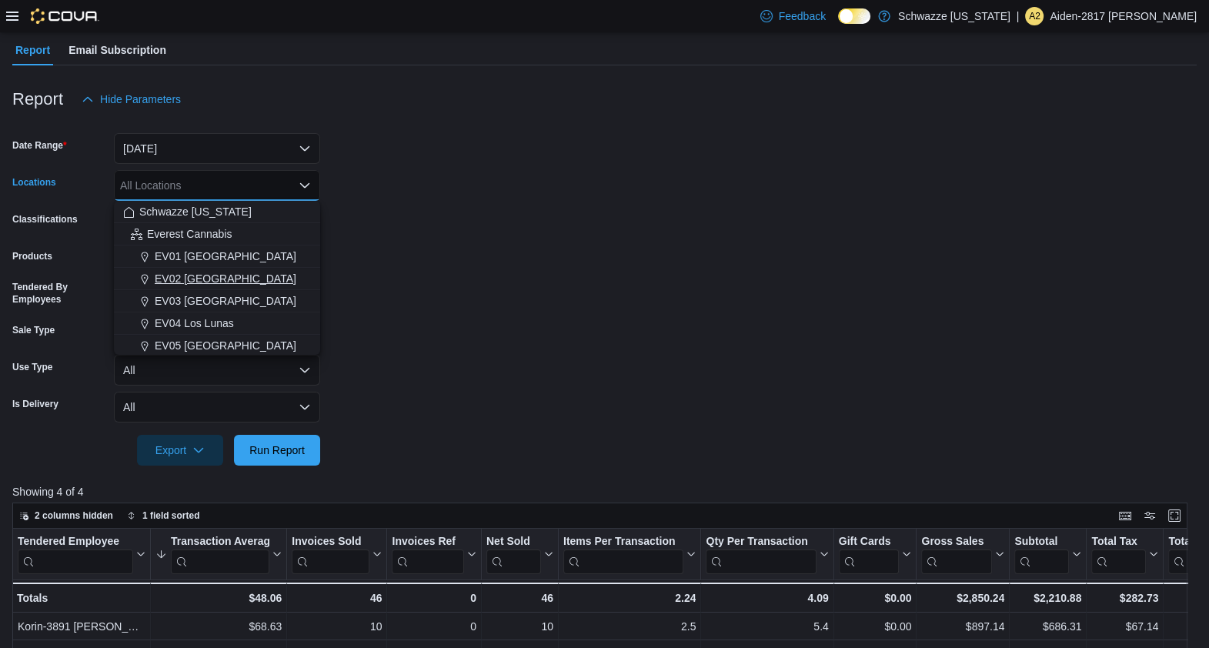
click at [211, 280] on span "EV02 [GEOGRAPHIC_DATA]" at bounding box center [226, 278] width 142 height 15
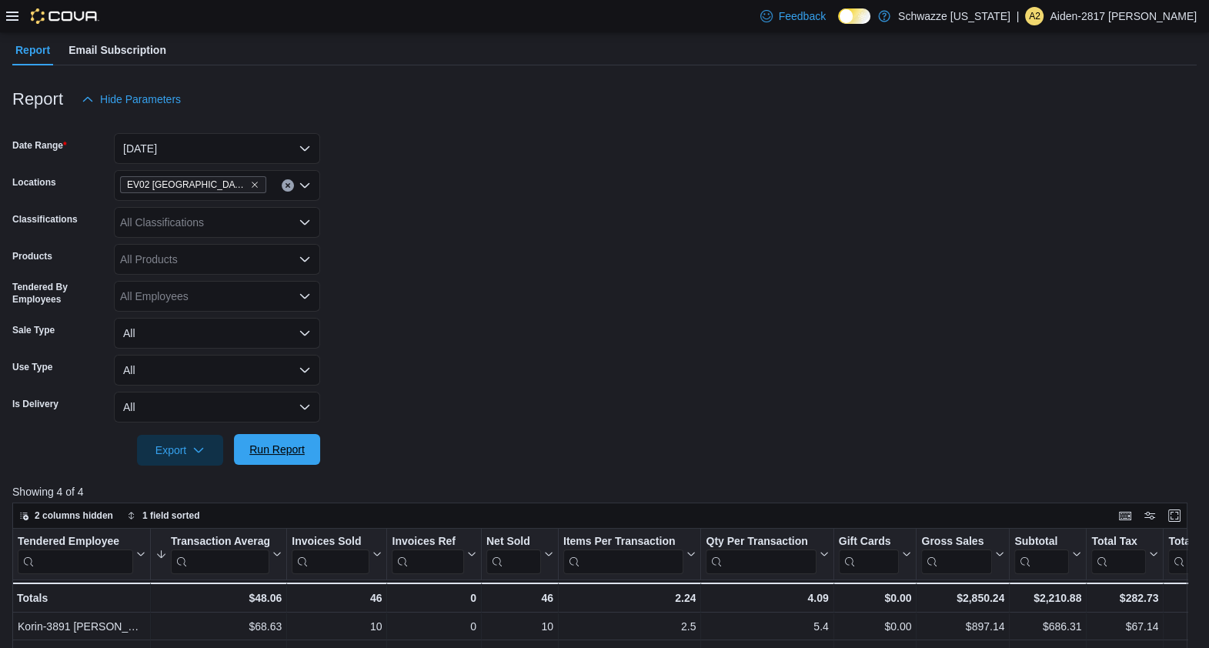
click at [253, 447] on span "Run Report" at bounding box center [276, 449] width 55 height 15
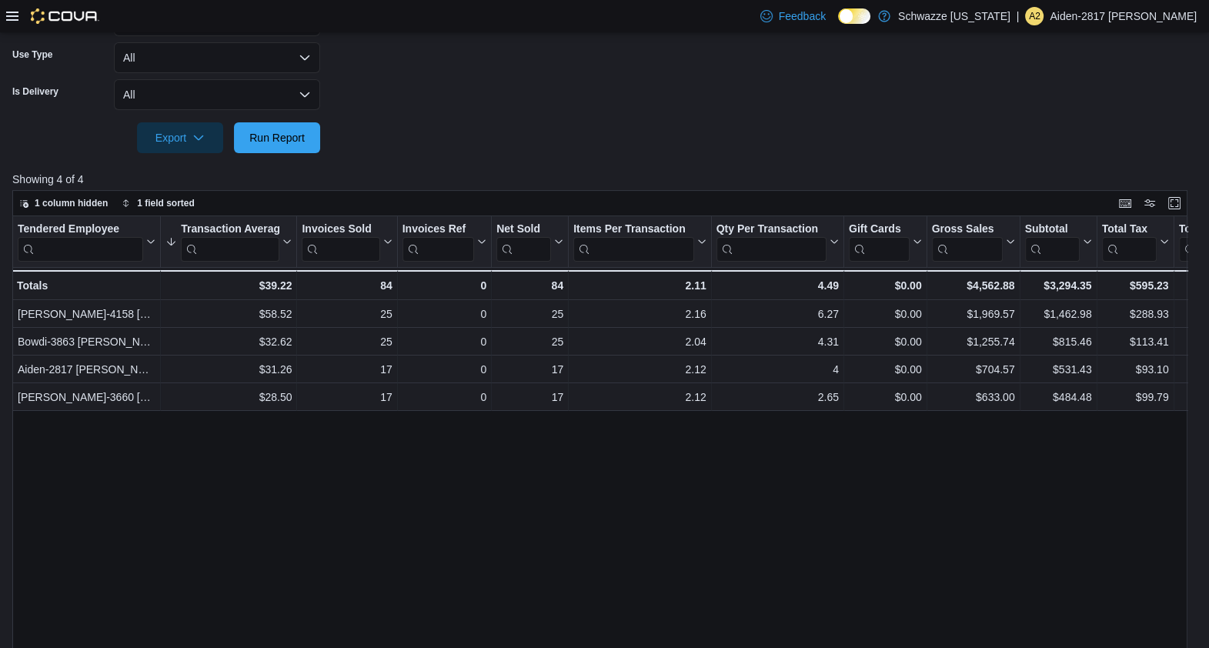
scroll to position [523, 0]
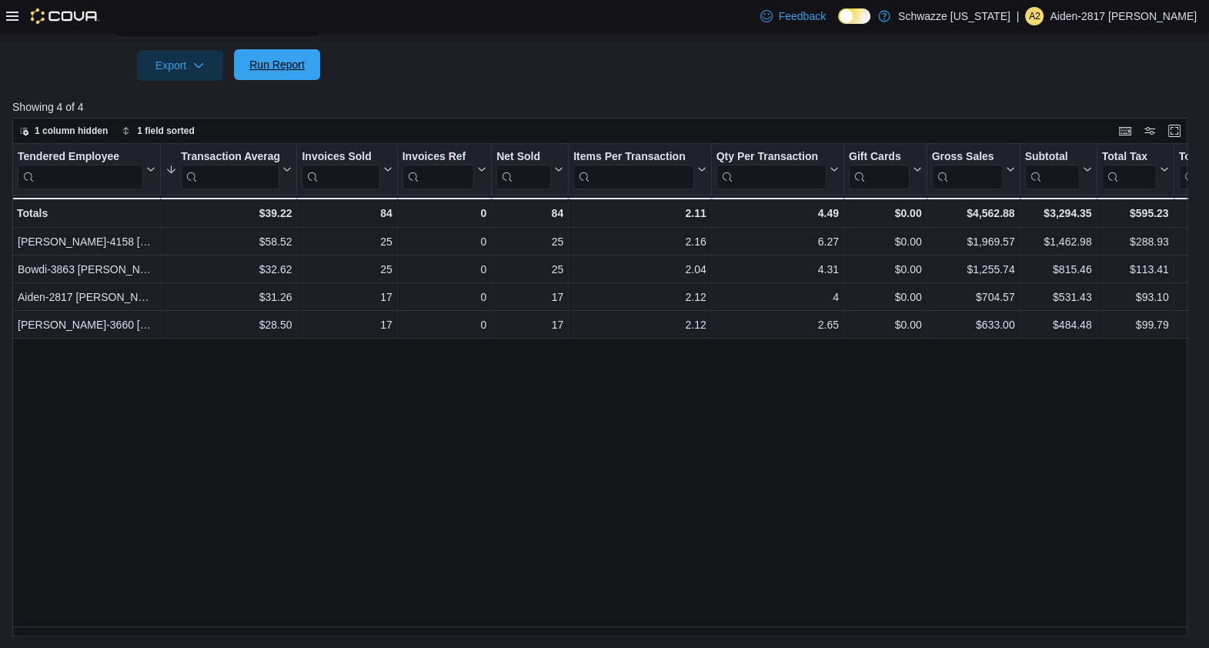
click at [309, 73] on span "Run Report" at bounding box center [277, 64] width 68 height 31
click at [1, 8] on div "Feedback Dark Mode Schwazze [US_STATE] | A2 Aiden-2817 [PERSON_NAME]" at bounding box center [604, 16] width 1209 height 32
click at [9, 15] on icon at bounding box center [12, 16] width 12 height 12
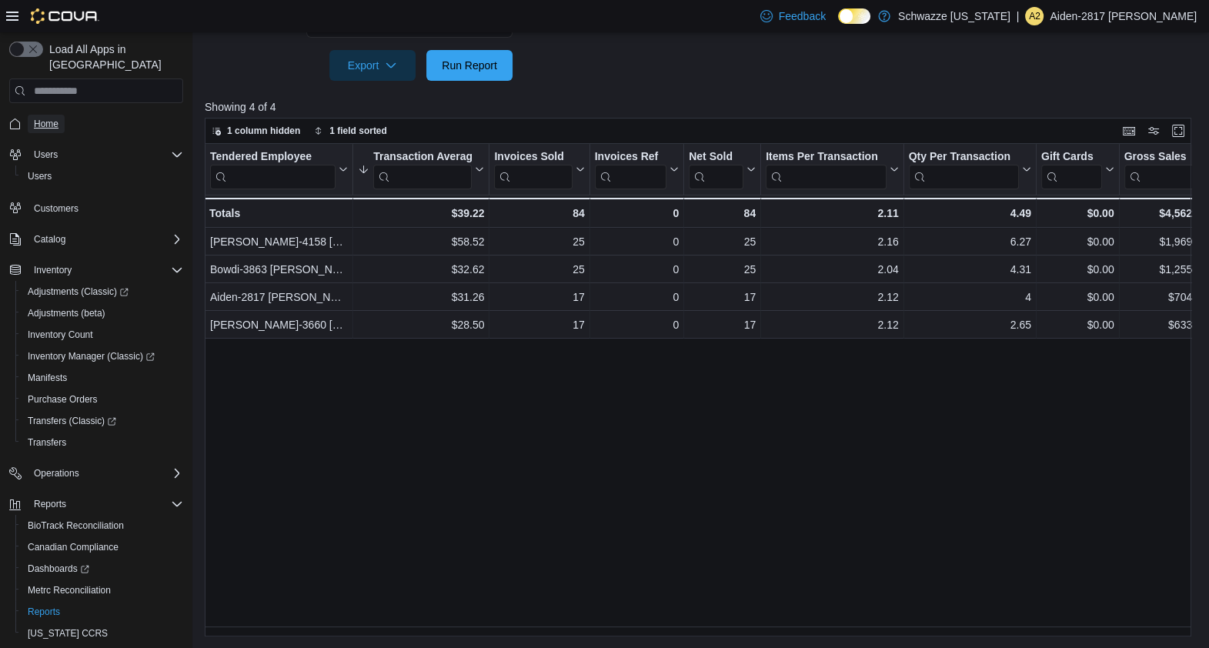
click at [48, 118] on span "Home" at bounding box center [46, 124] width 25 height 12
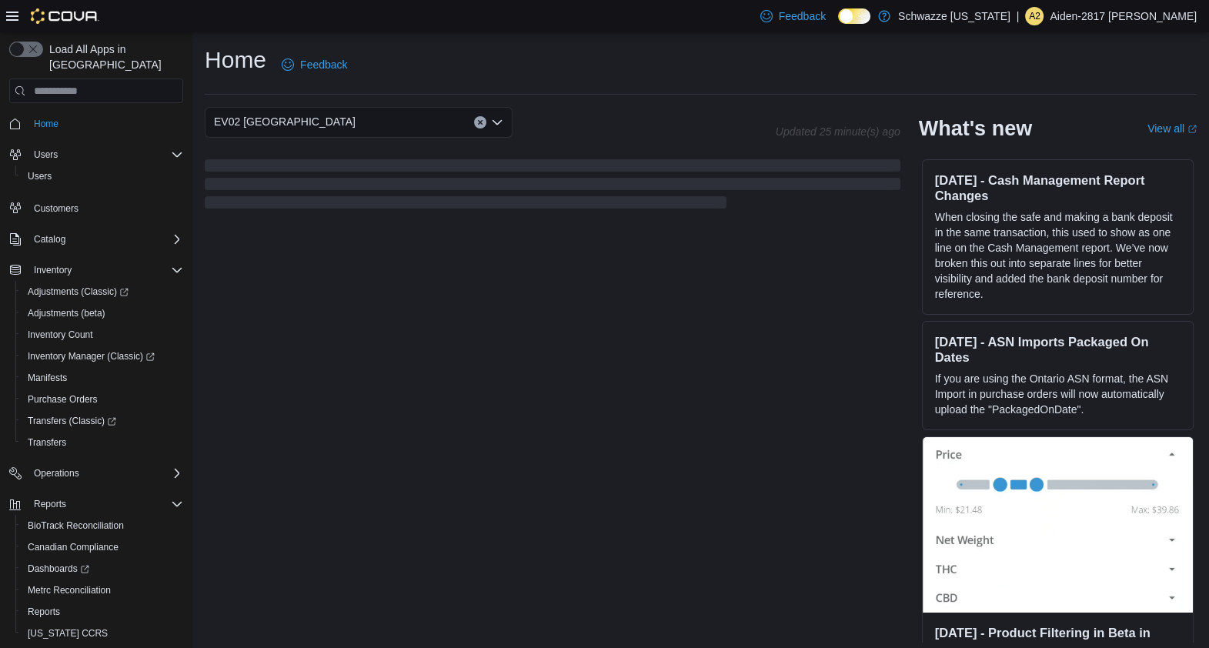
click at [17, 10] on icon at bounding box center [12, 16] width 12 height 12
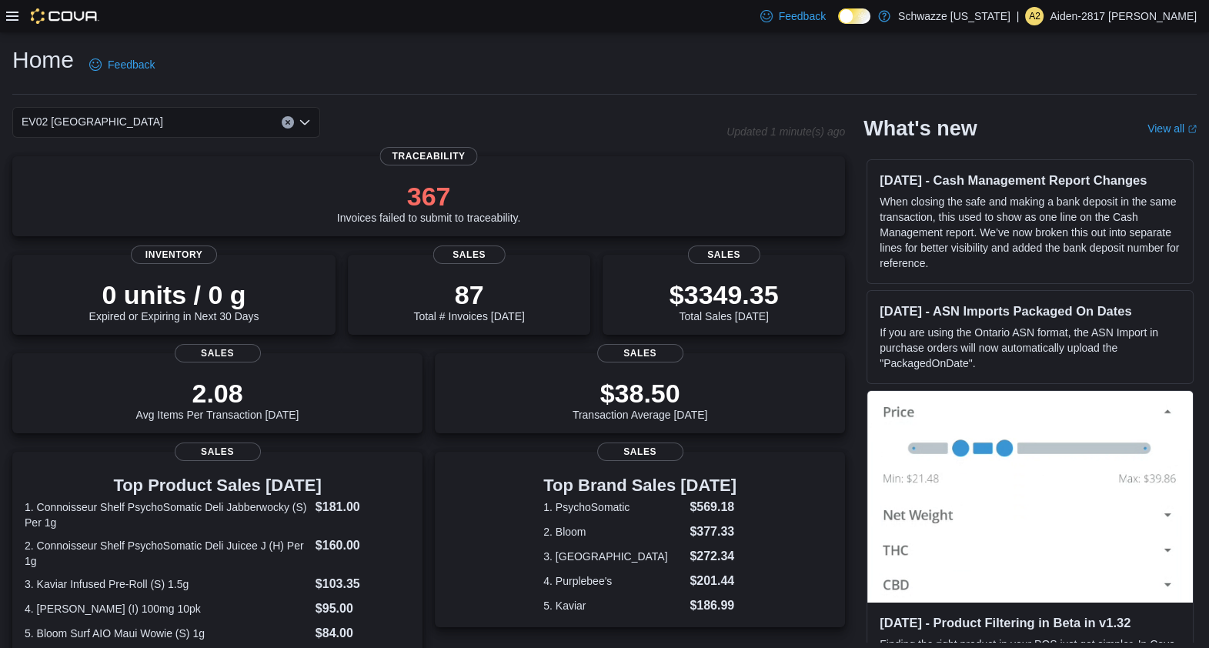
click at [304, 122] on icon "Open list of options" at bounding box center [305, 122] width 12 height 12
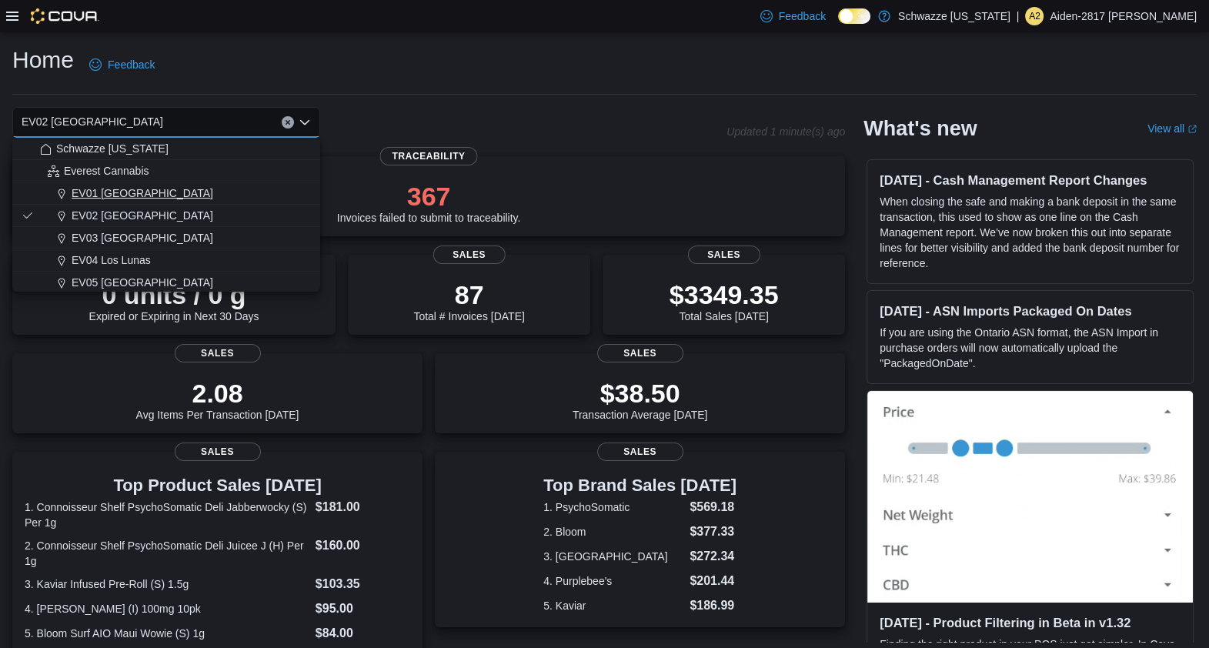
click at [206, 189] on div "EV01 [GEOGRAPHIC_DATA]" at bounding box center [175, 193] width 271 height 15
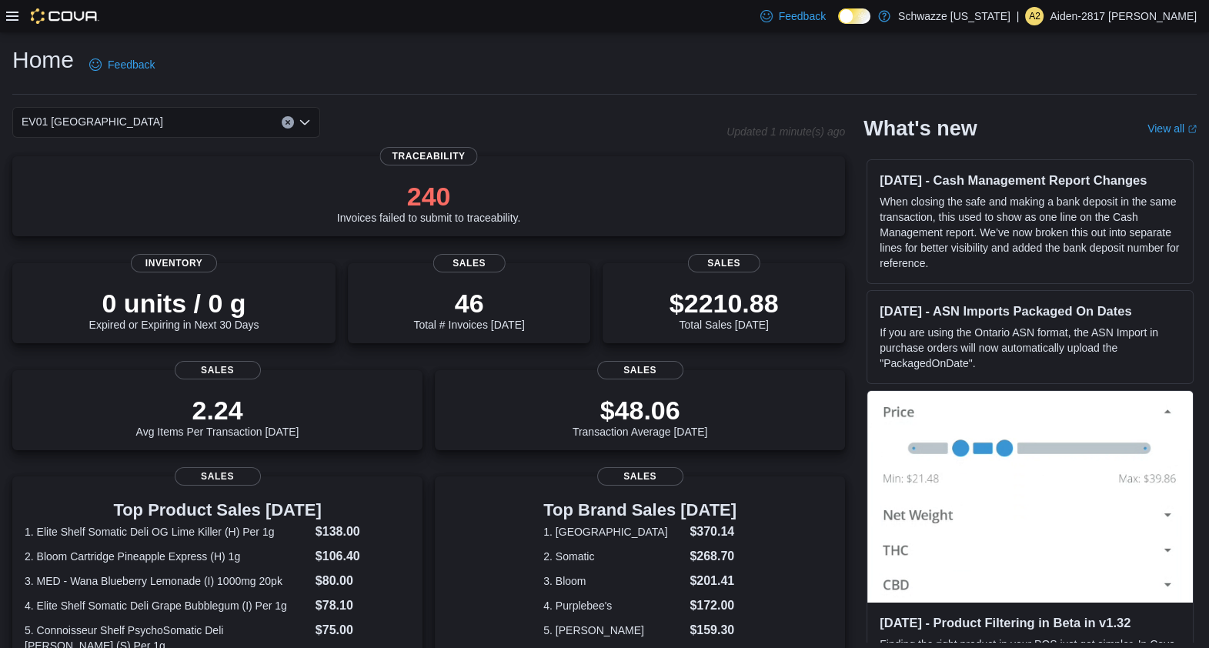
click at [307, 128] on icon "Open list of options" at bounding box center [305, 122] width 12 height 12
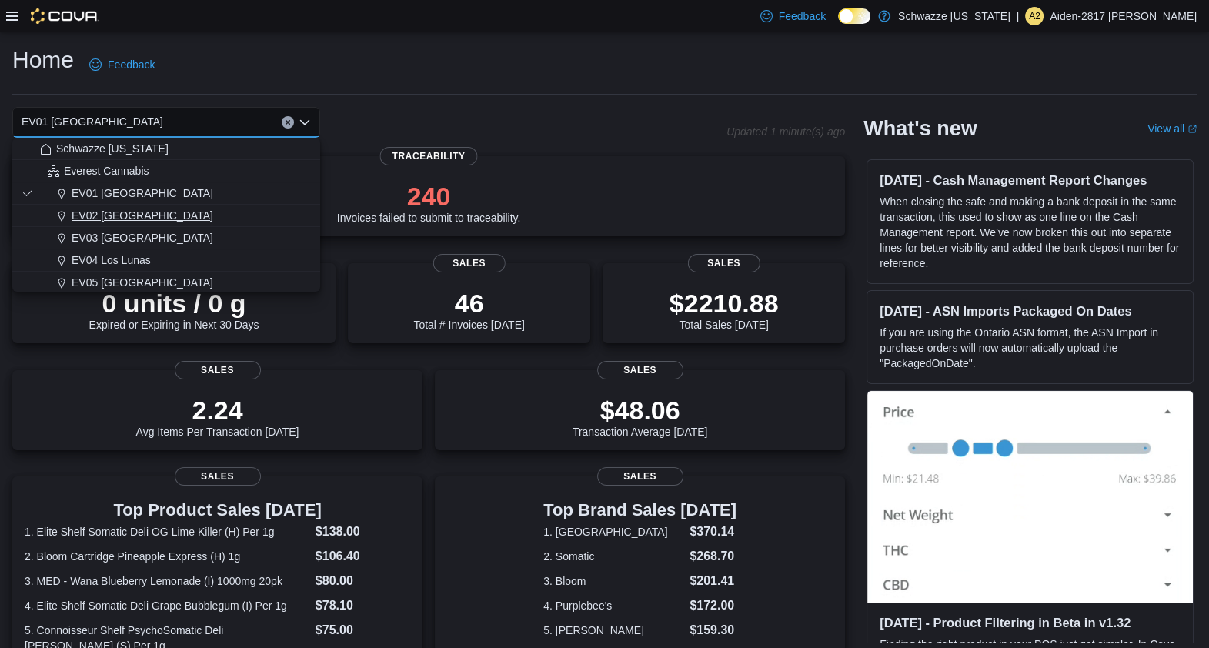
click at [169, 205] on button "EV02 [GEOGRAPHIC_DATA]" at bounding box center [166, 216] width 308 height 22
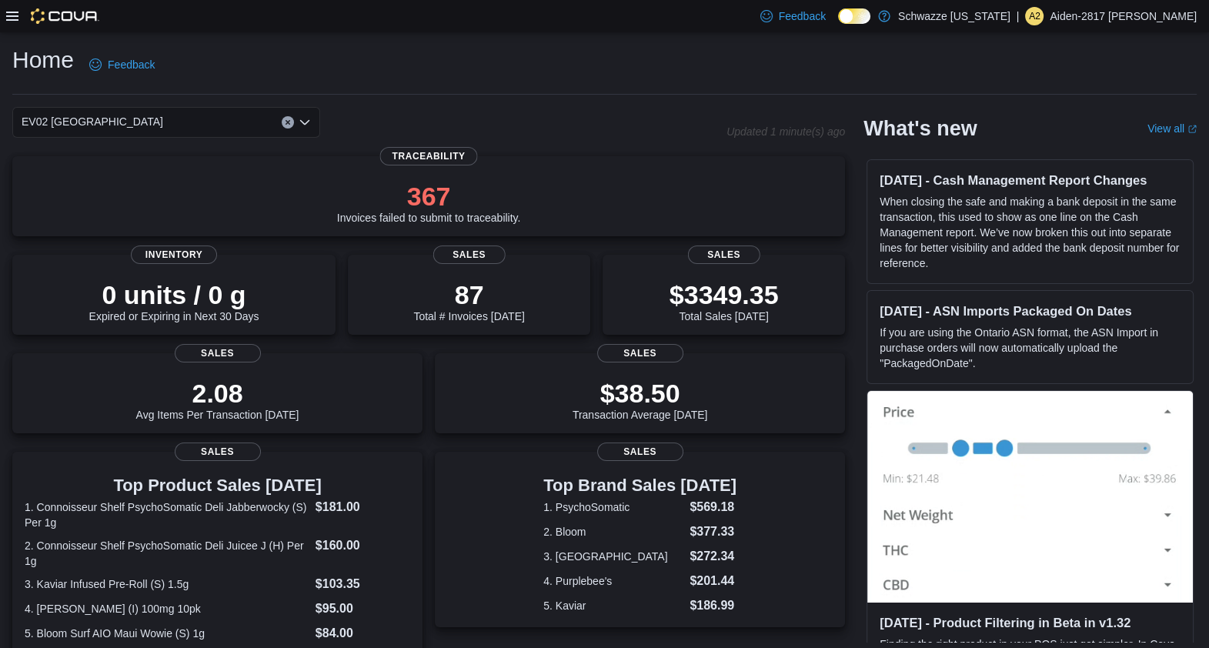
click at [304, 122] on icon "Open list of options" at bounding box center [305, 122] width 12 height 12
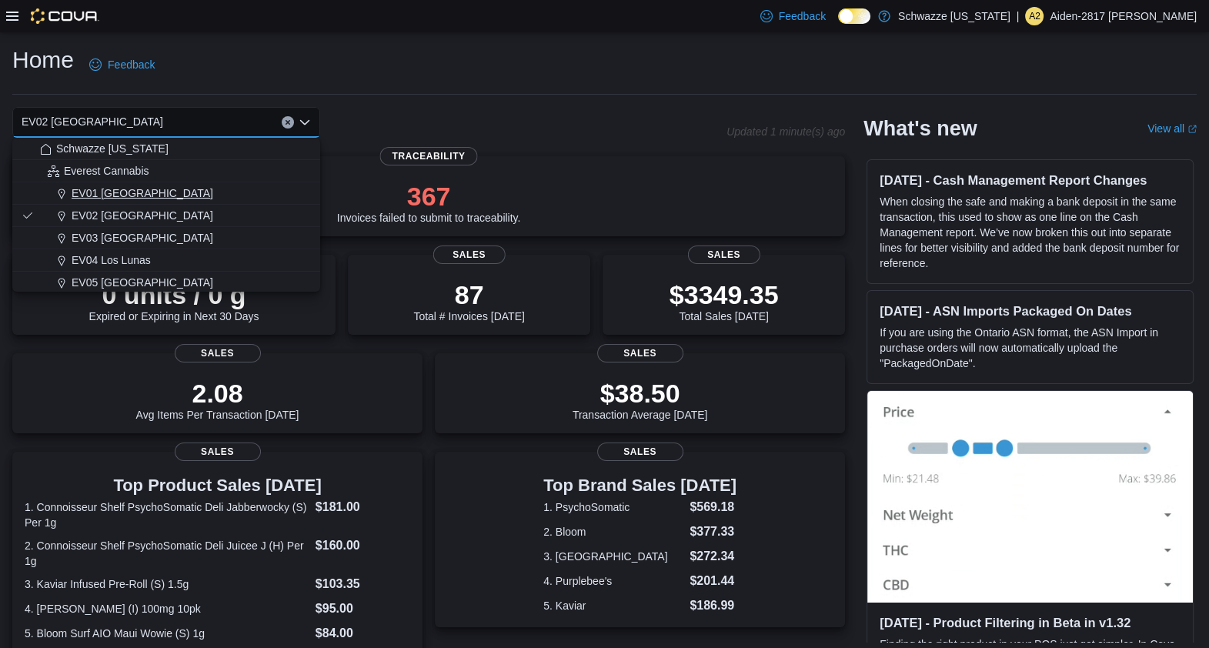
click at [250, 192] on div "EV01 [GEOGRAPHIC_DATA]" at bounding box center [175, 193] width 271 height 15
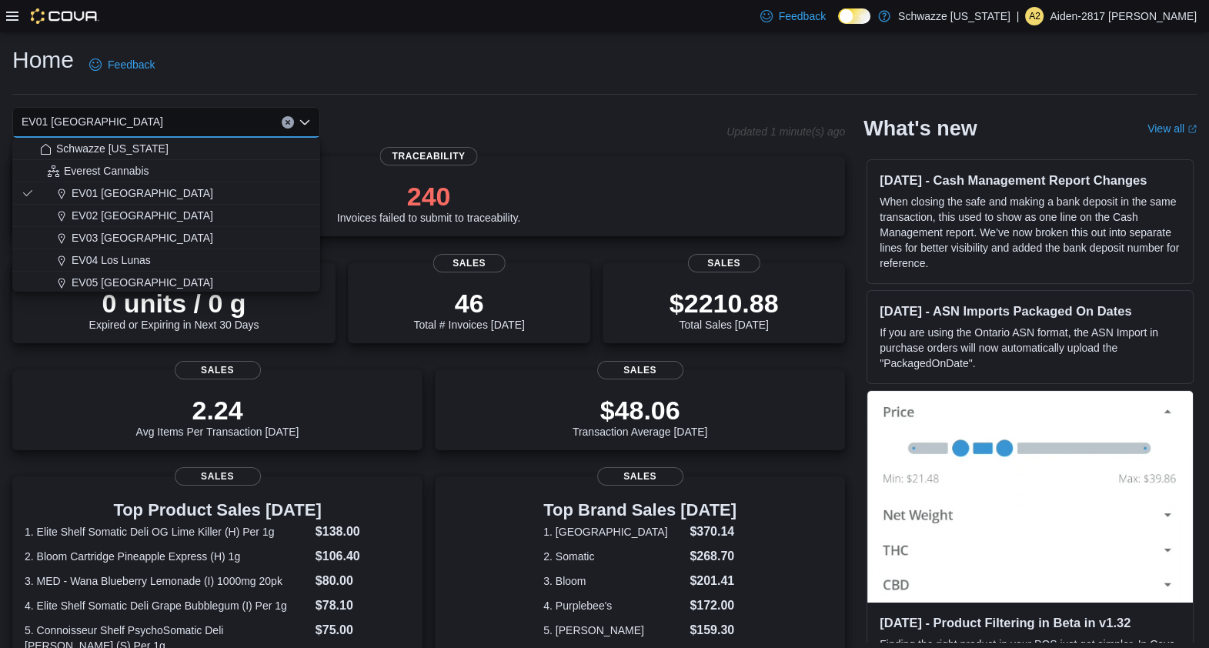
click at [400, 80] on div "Home Feedback" at bounding box center [604, 65] width 1185 height 40
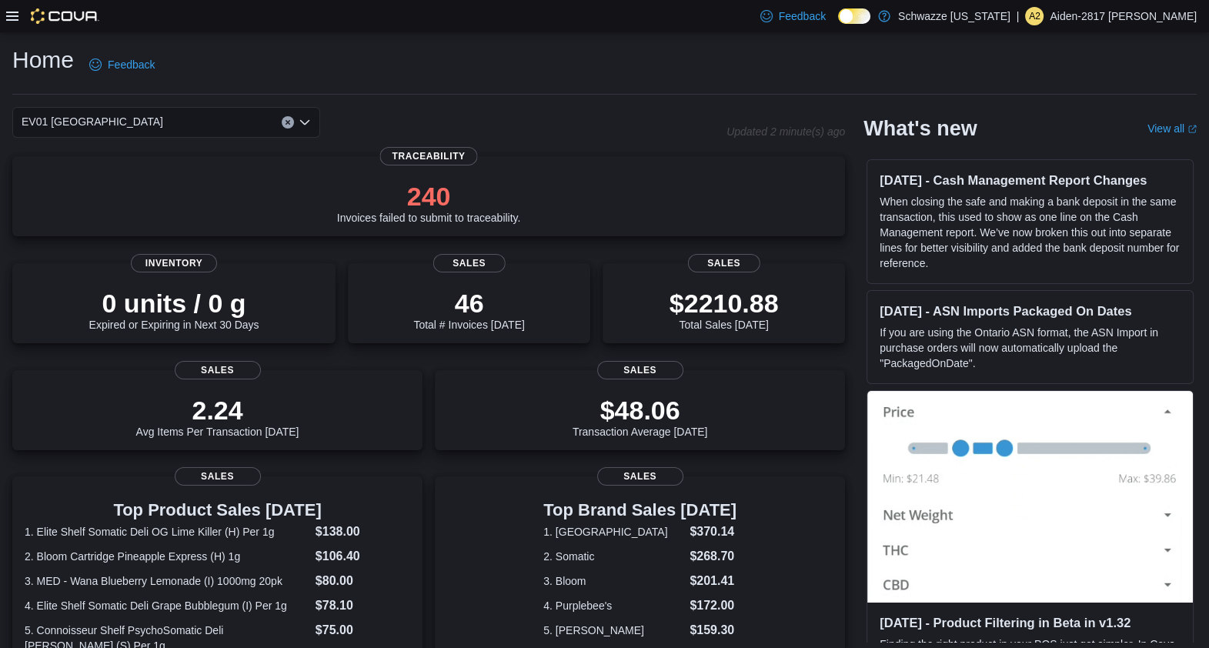
click at [173, 122] on div "EV01 [GEOGRAPHIC_DATA]" at bounding box center [166, 122] width 308 height 31
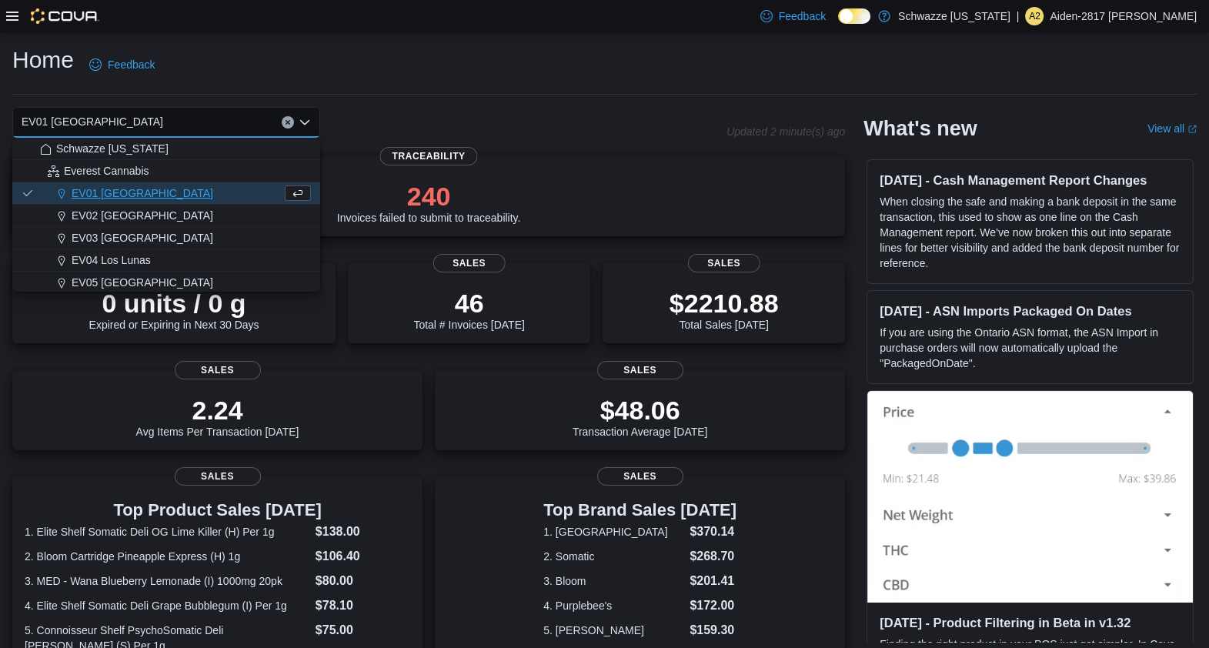
click at [13, 12] on icon at bounding box center [12, 16] width 12 height 12
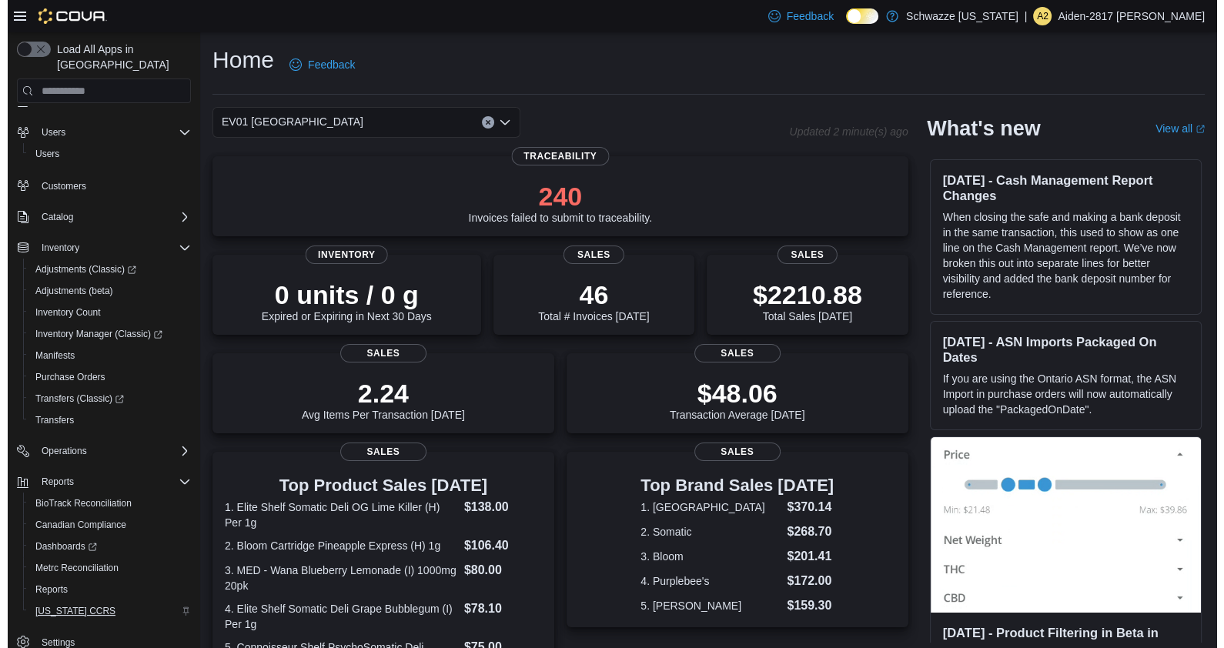
scroll to position [28, 0]
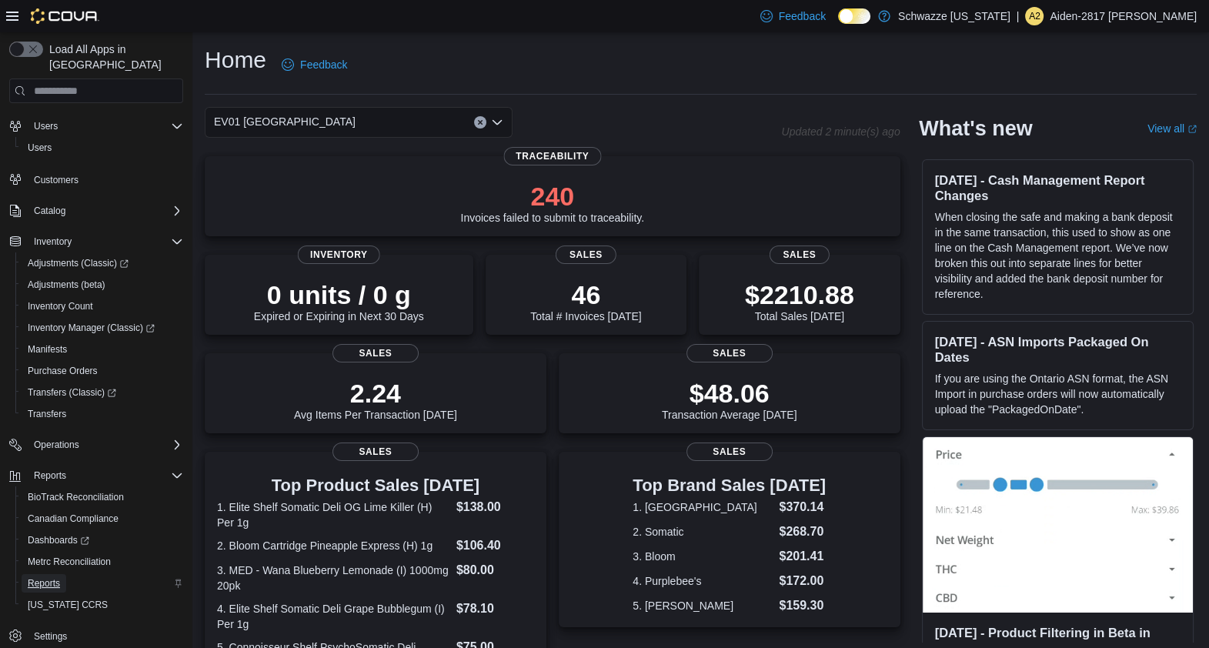
click at [32, 577] on span "Reports" at bounding box center [44, 583] width 32 height 12
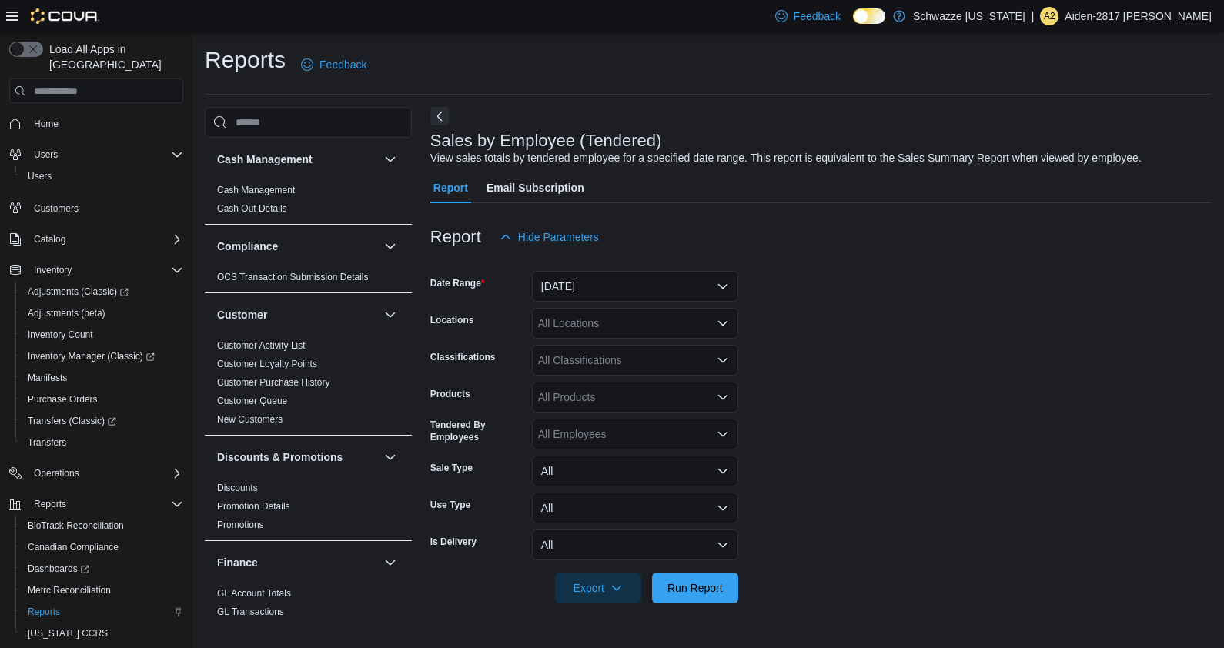
click at [627, 262] on div at bounding box center [820, 261] width 781 height 18
click at [624, 282] on button "[DATE]" at bounding box center [635, 286] width 206 height 31
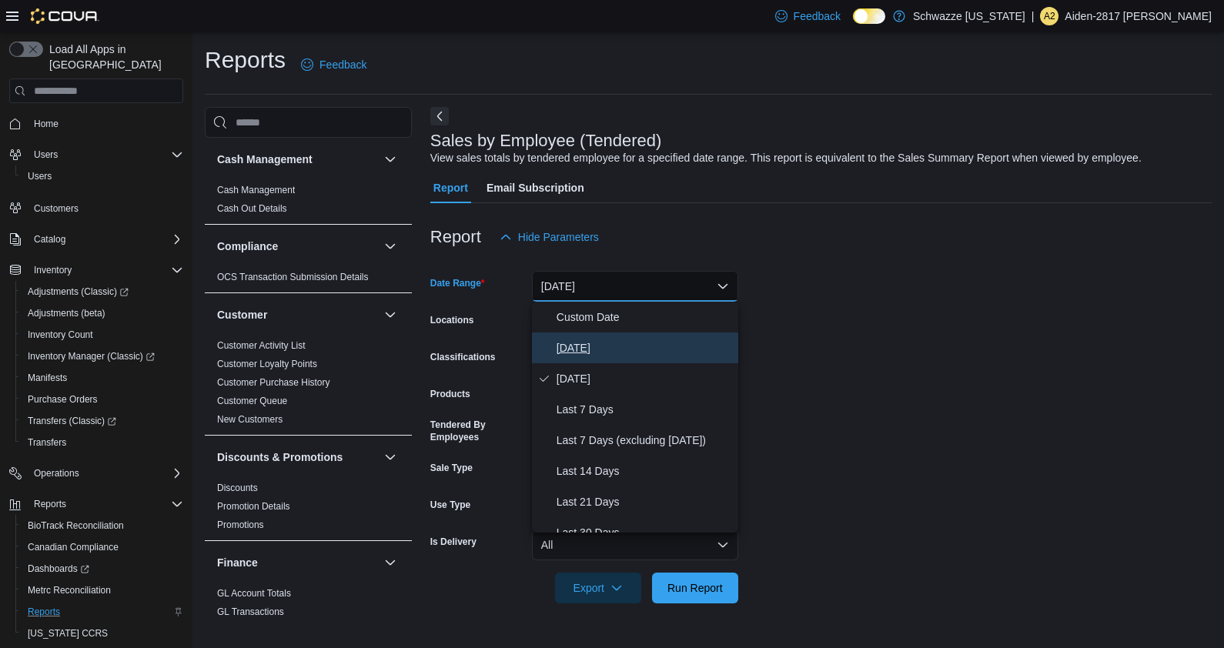
click at [610, 343] on span "[DATE]" at bounding box center [645, 348] width 176 height 18
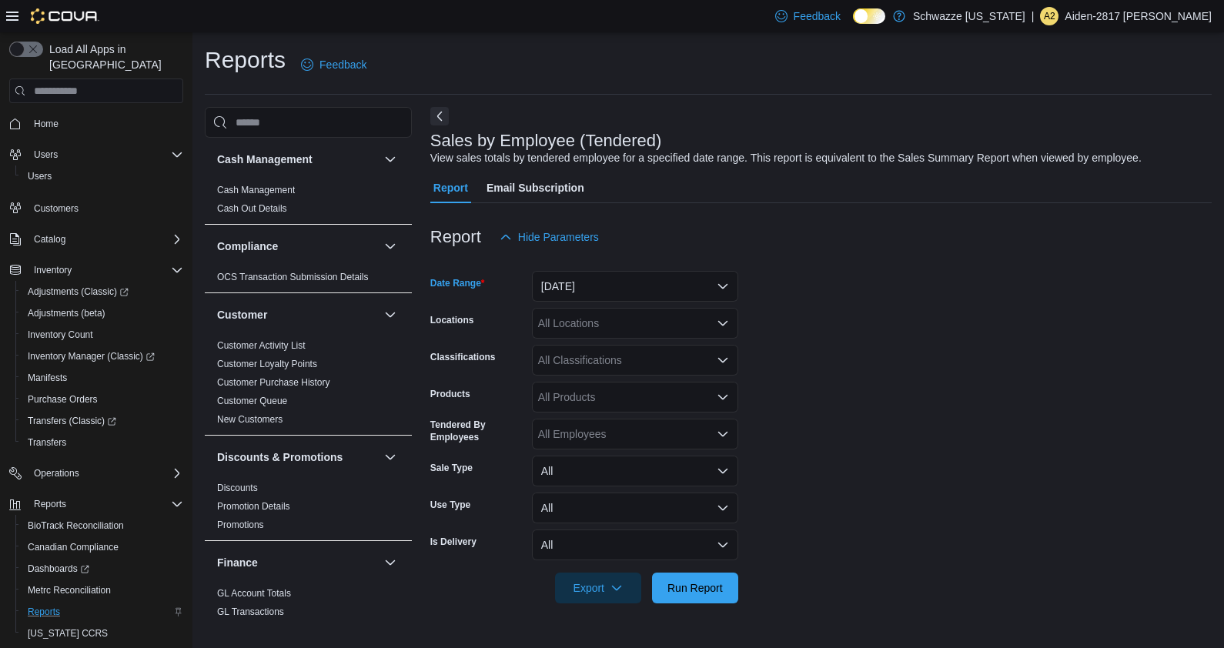
click at [676, 309] on div "All Locations" at bounding box center [635, 323] width 206 height 31
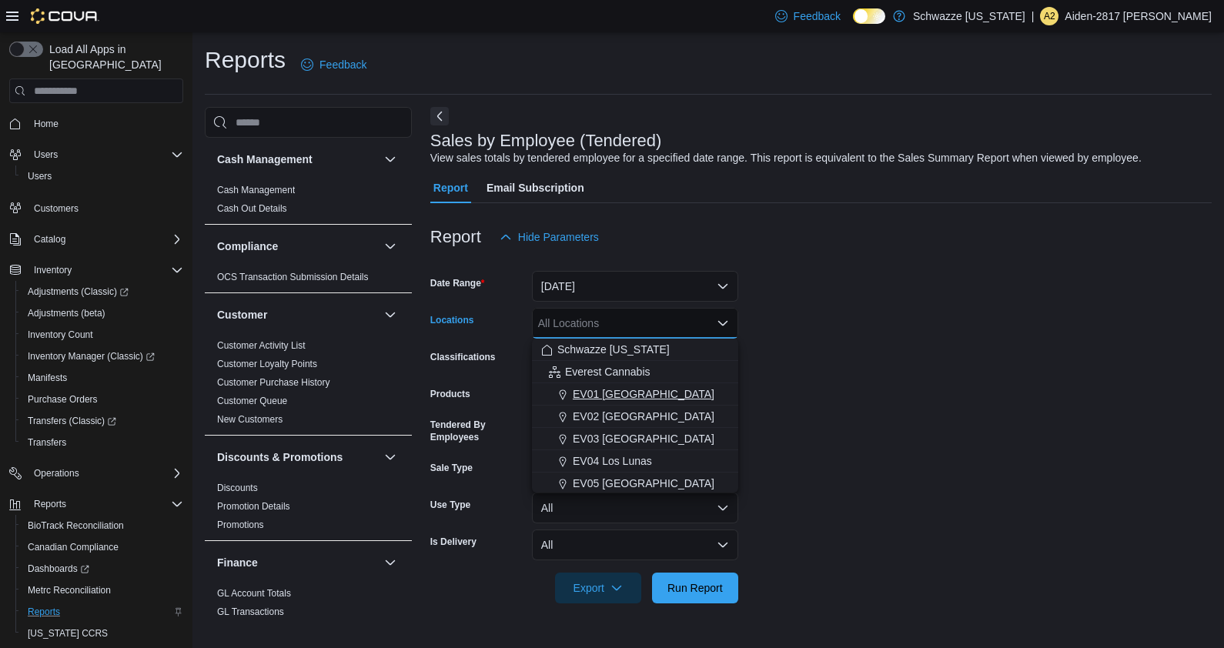
click at [654, 390] on span "EV01 [GEOGRAPHIC_DATA]" at bounding box center [644, 393] width 142 height 15
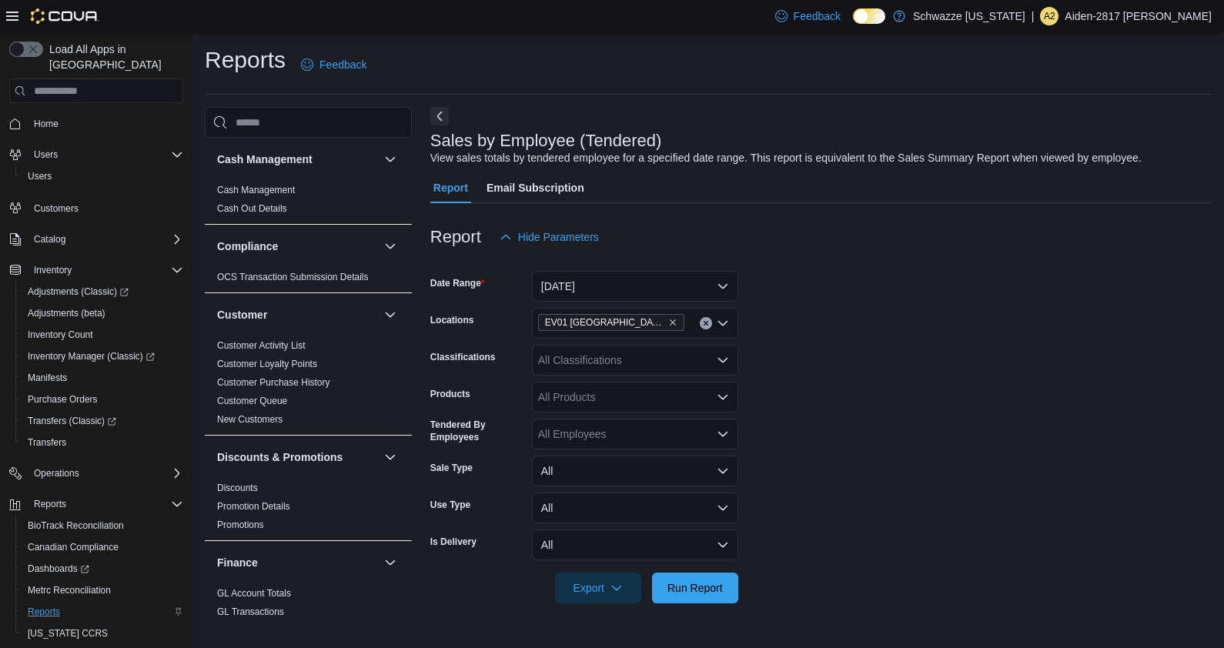
click at [896, 404] on form "Date Range [DATE] Locations EV01 [GEOGRAPHIC_DATA] Classifications All Classifi…" at bounding box center [820, 427] width 781 height 351
click at [716, 593] on span "Run Report" at bounding box center [694, 587] width 55 height 15
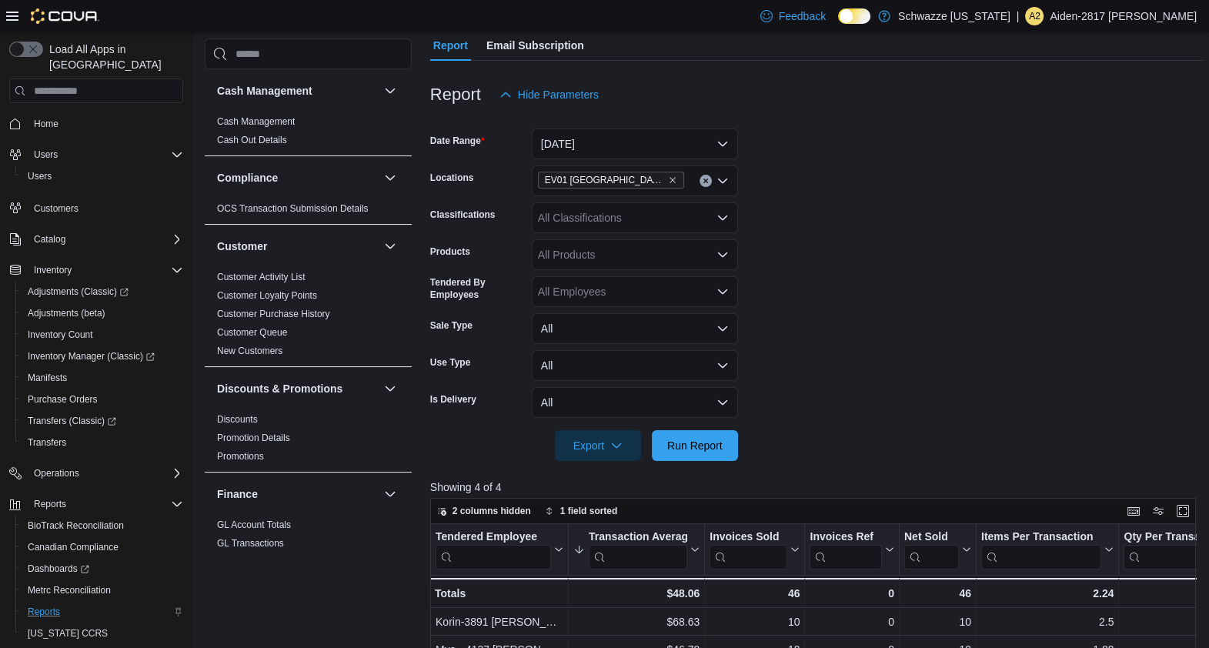
scroll to position [138, 0]
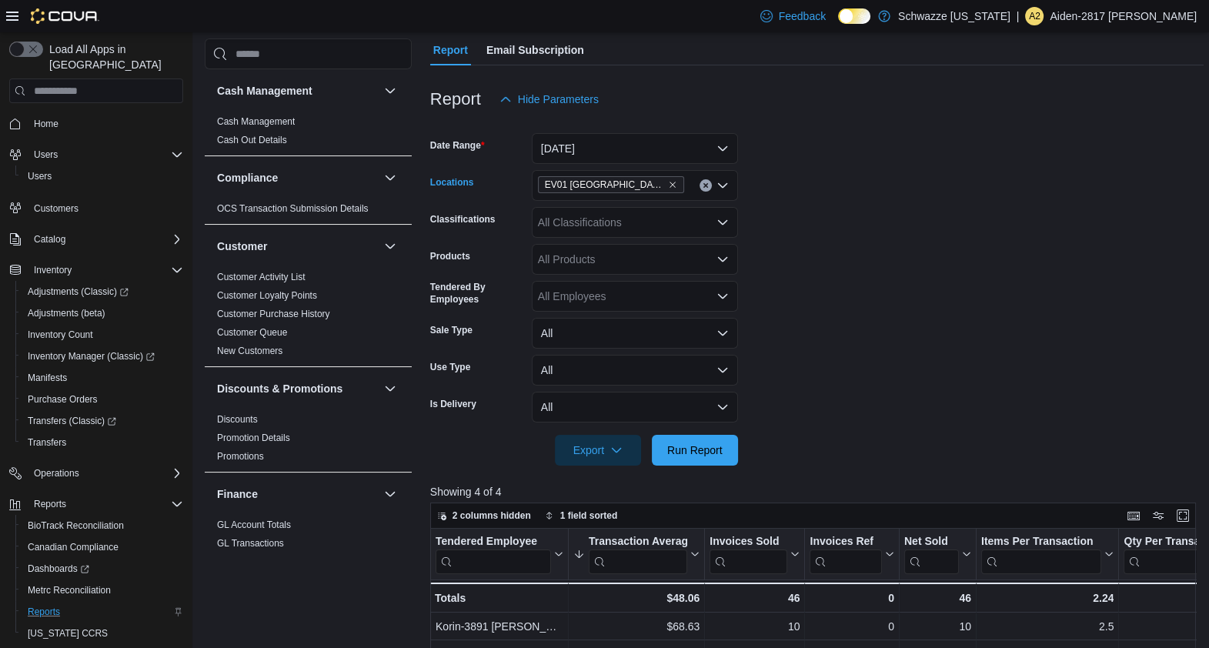
click at [705, 188] on icon "Clear input" at bounding box center [706, 185] width 6 height 6
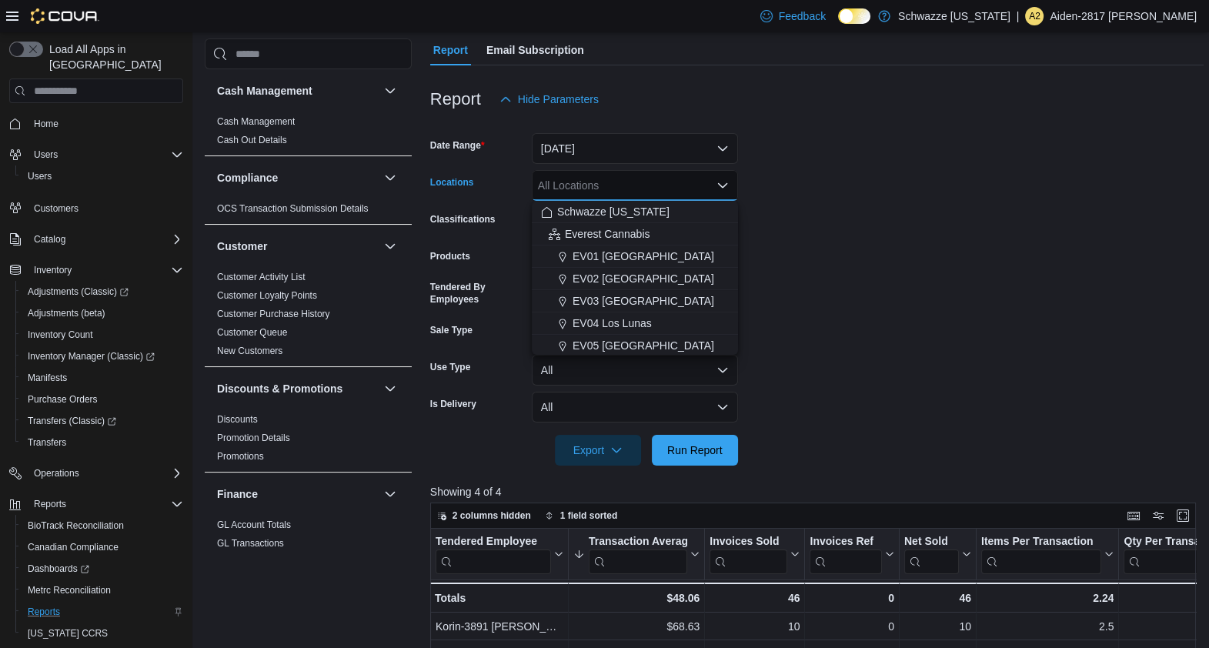
click at [718, 183] on icon "Close list of options" at bounding box center [722, 185] width 9 height 5
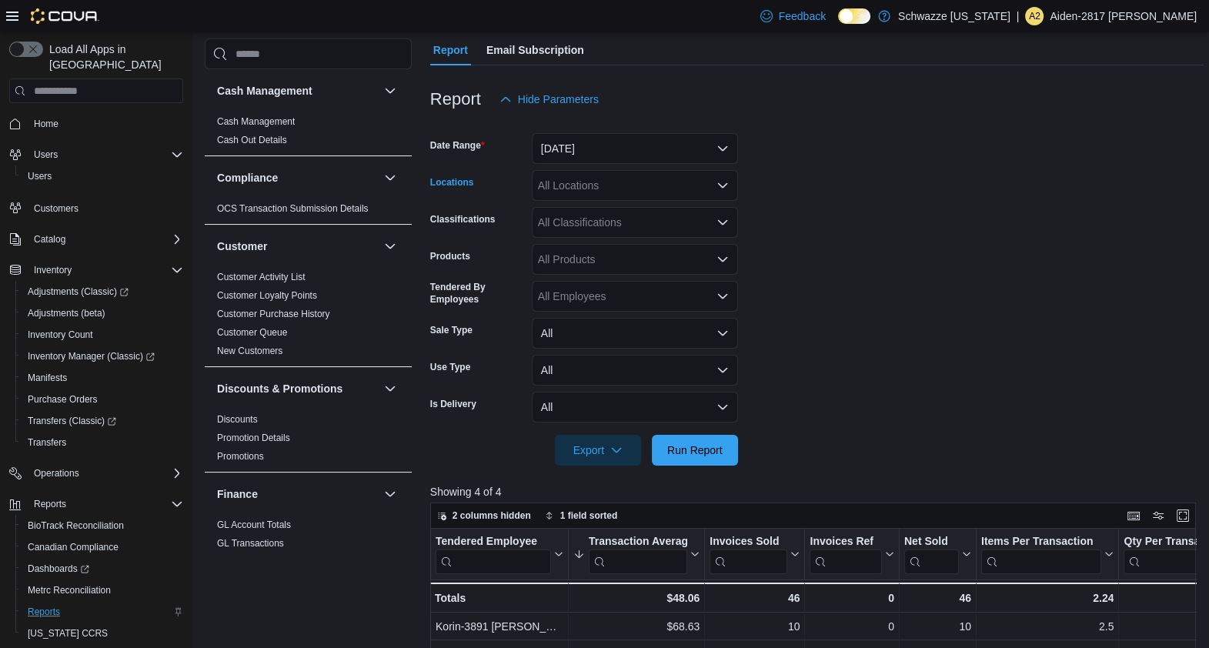
click at [692, 182] on div "All Locations" at bounding box center [635, 185] width 206 height 31
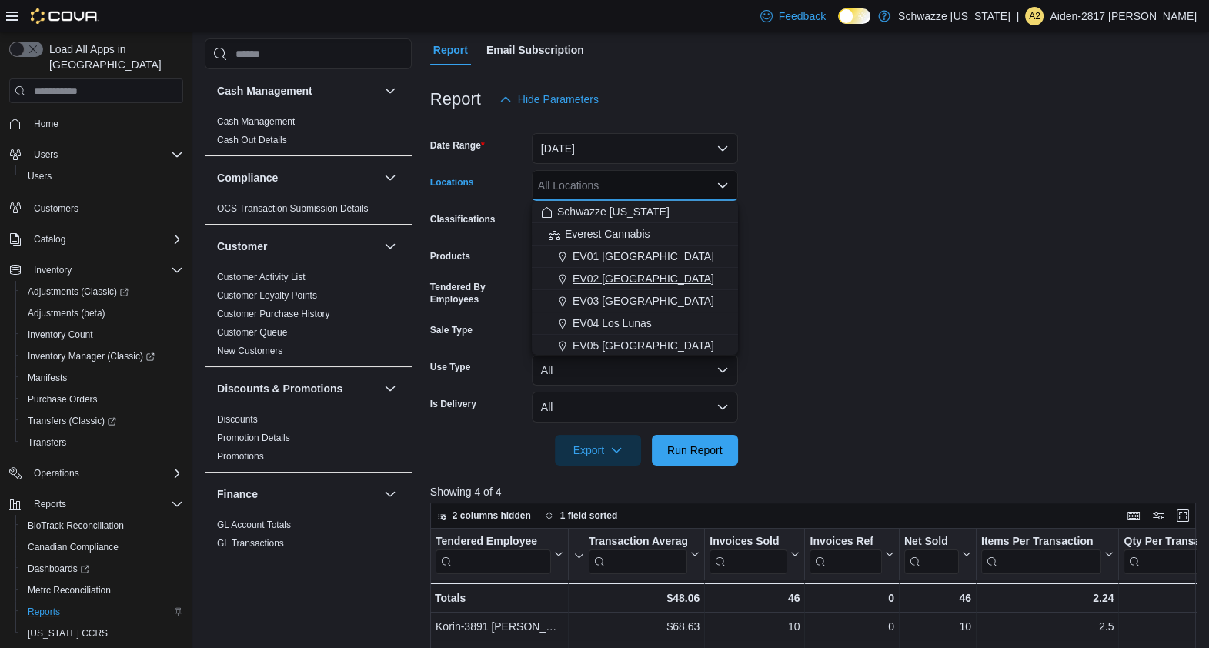
click at [623, 271] on span "EV02 [GEOGRAPHIC_DATA]" at bounding box center [644, 278] width 142 height 15
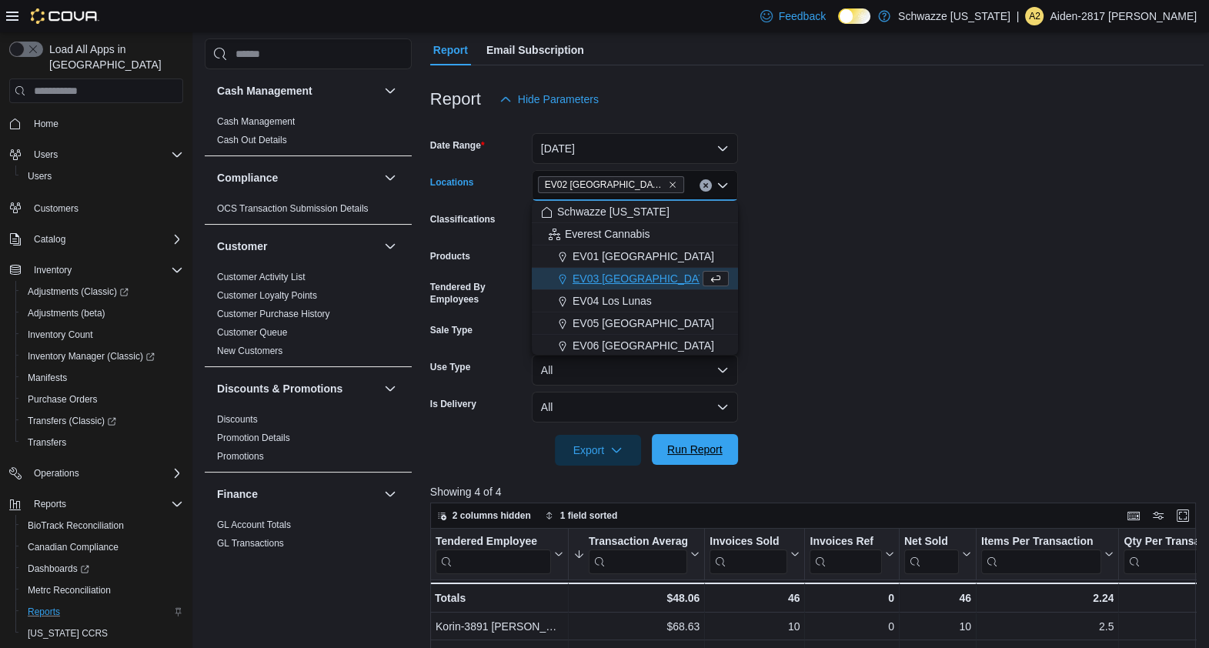
click at [670, 438] on span "Run Report" at bounding box center [695, 449] width 68 height 31
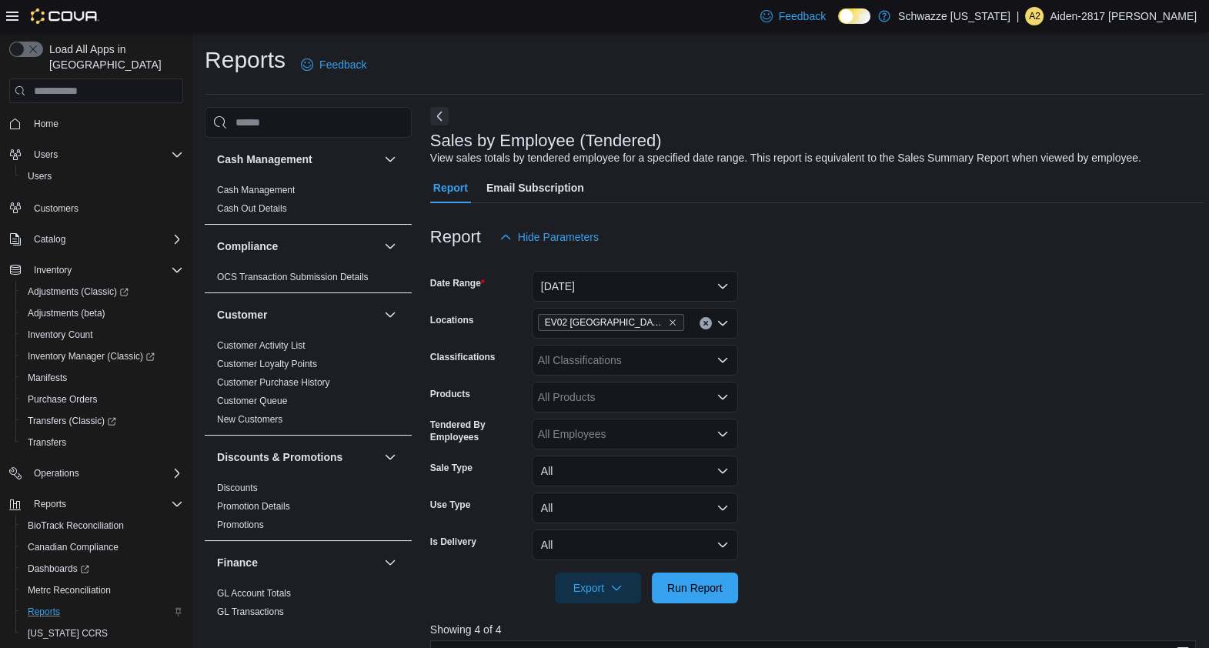
click at [9, 13] on icon at bounding box center [12, 16] width 12 height 12
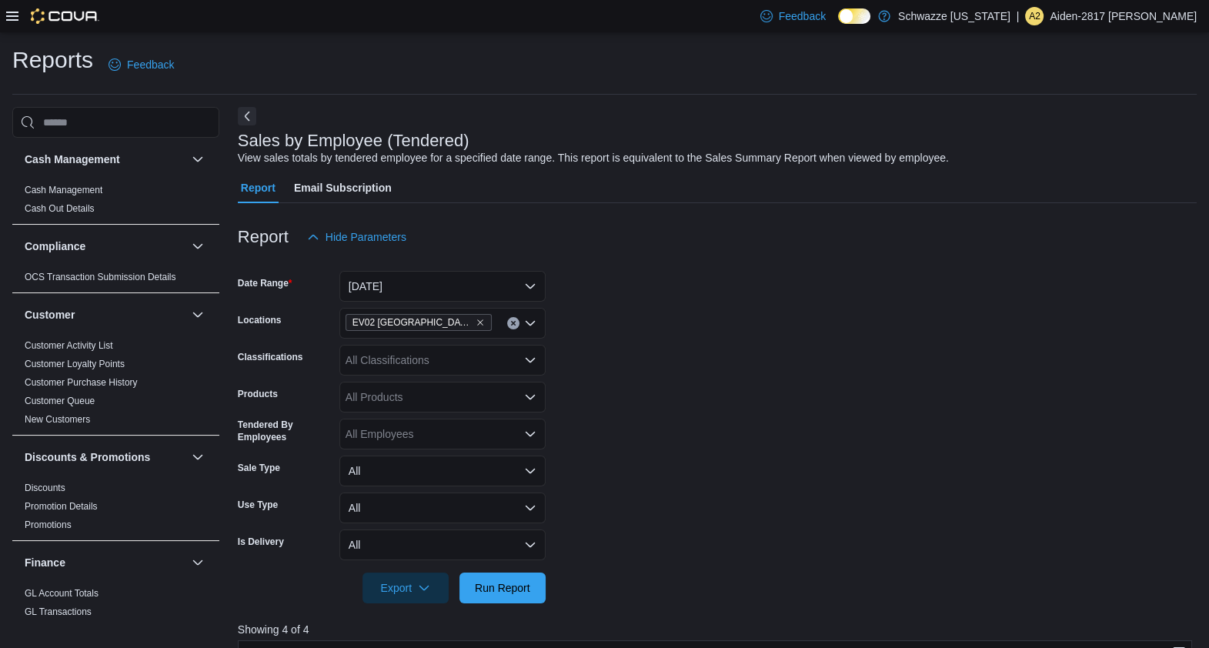
click at [10, 8] on div at bounding box center [52, 16] width 93 height 32
click at [12, 16] on icon at bounding box center [12, 16] width 12 height 9
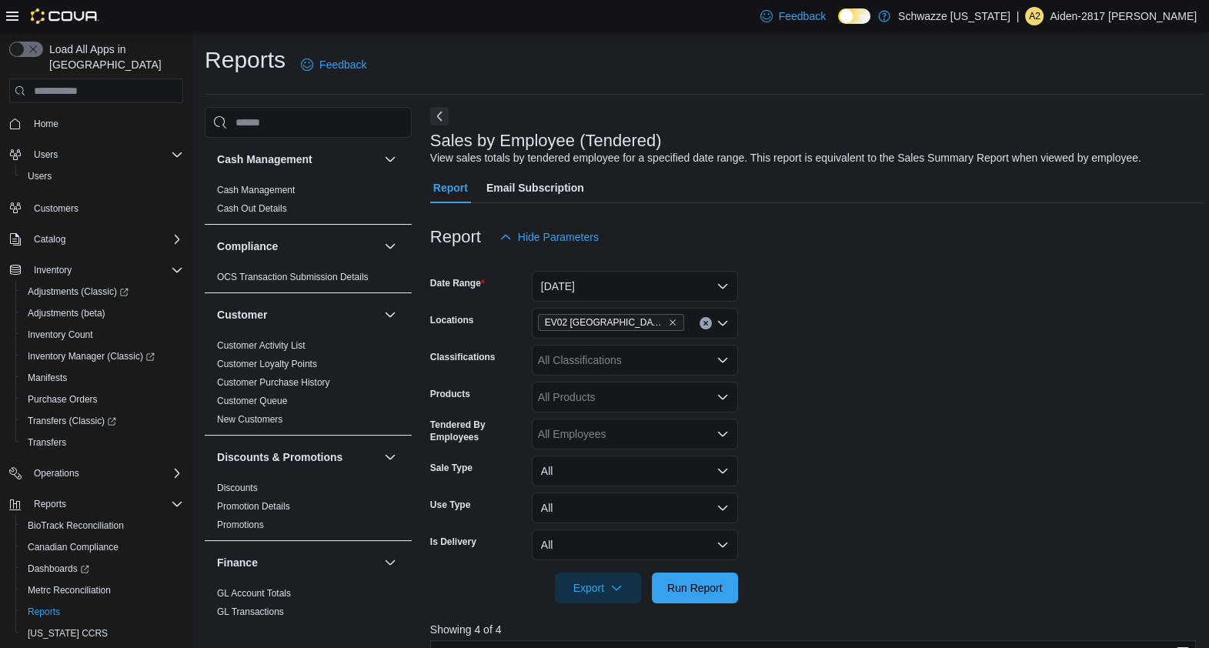
click at [22, 114] on span "Home" at bounding box center [96, 123] width 174 height 19
